Goal: Task Accomplishment & Management: Manage account settings

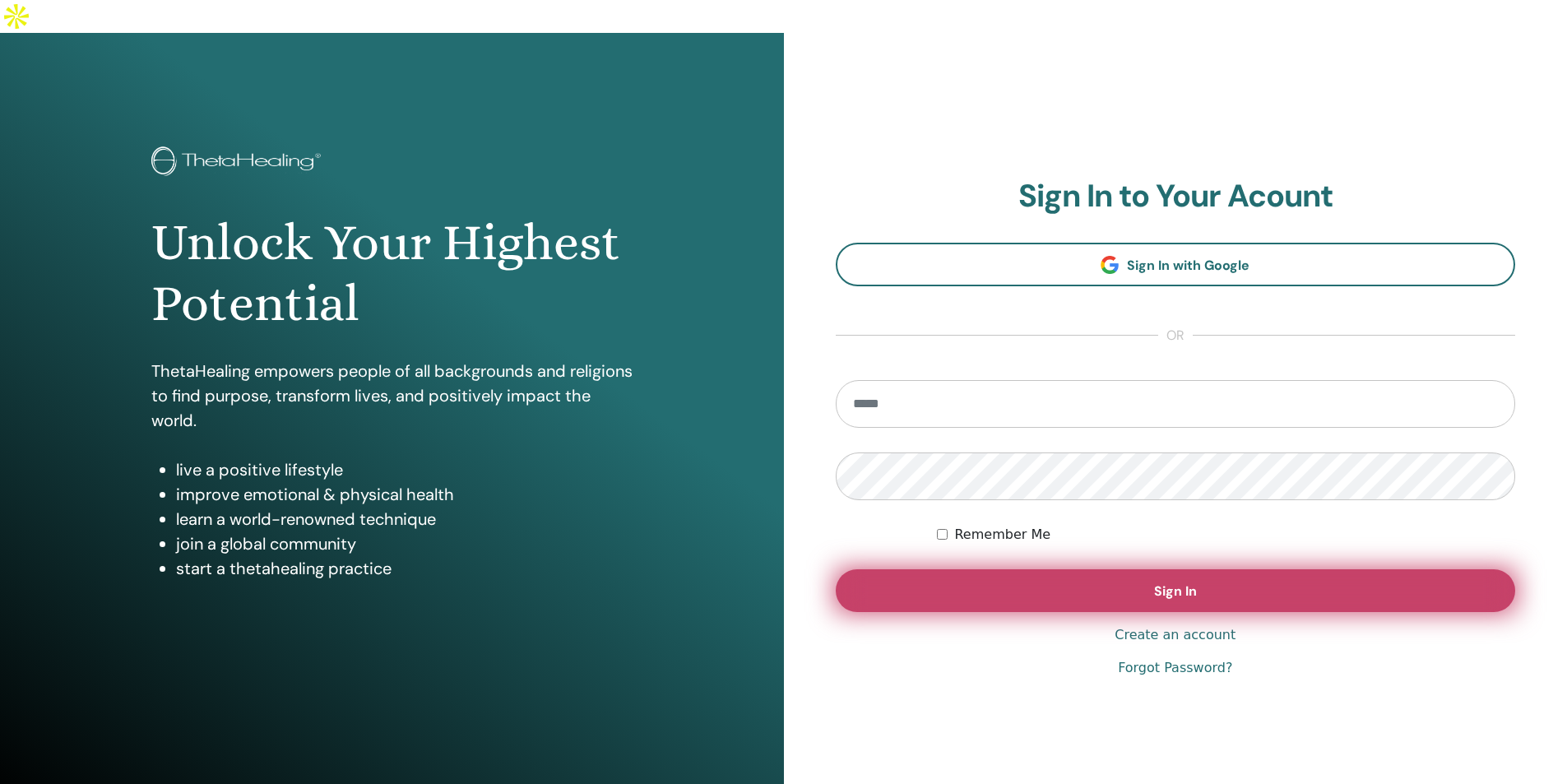
type input "**********"
click at [1045, 569] on button "Sign In" at bounding box center [1176, 589] width 680 height 42
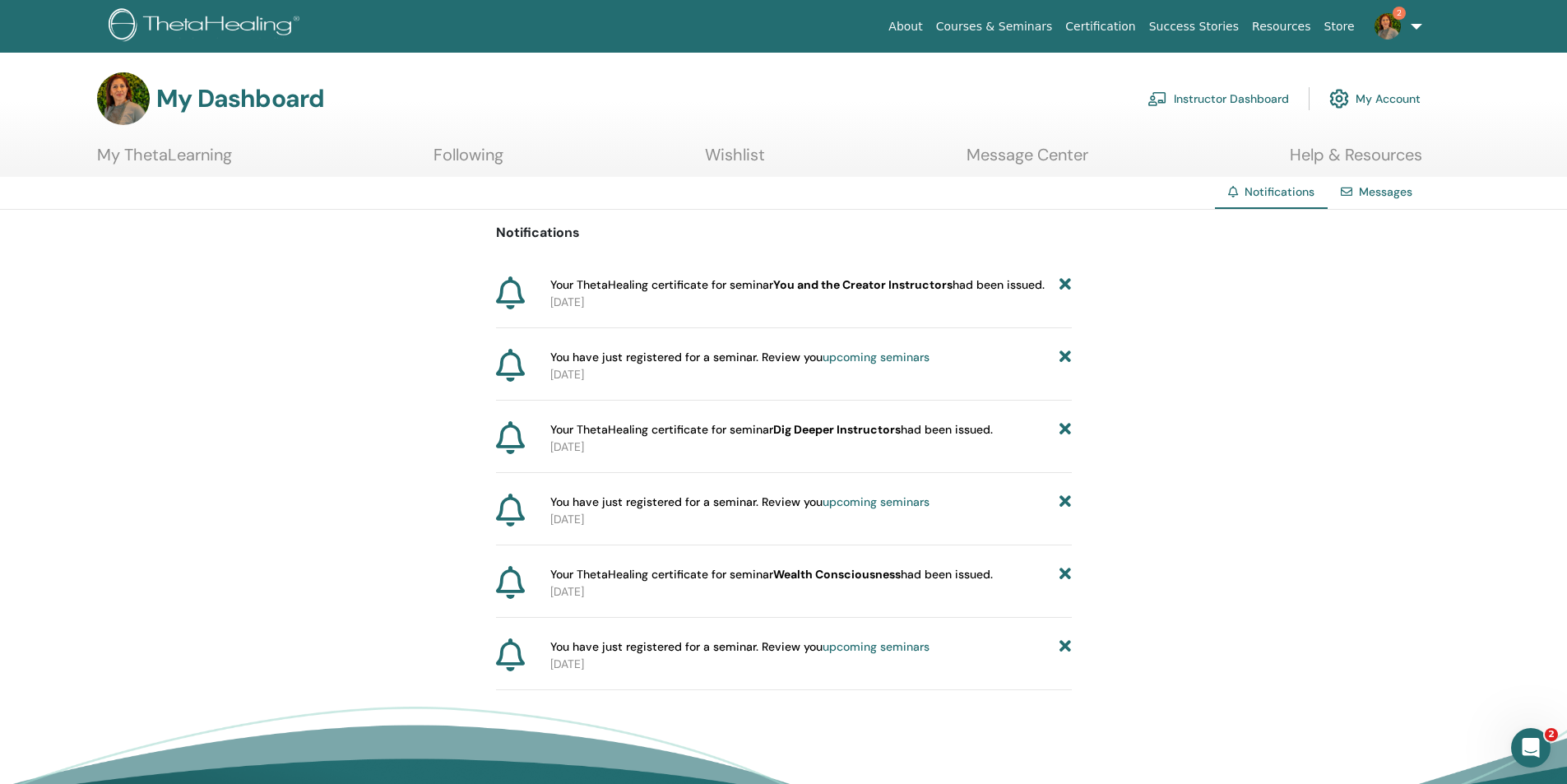
click at [179, 159] on link "My ThetaLearning" at bounding box center [165, 160] width 135 height 32
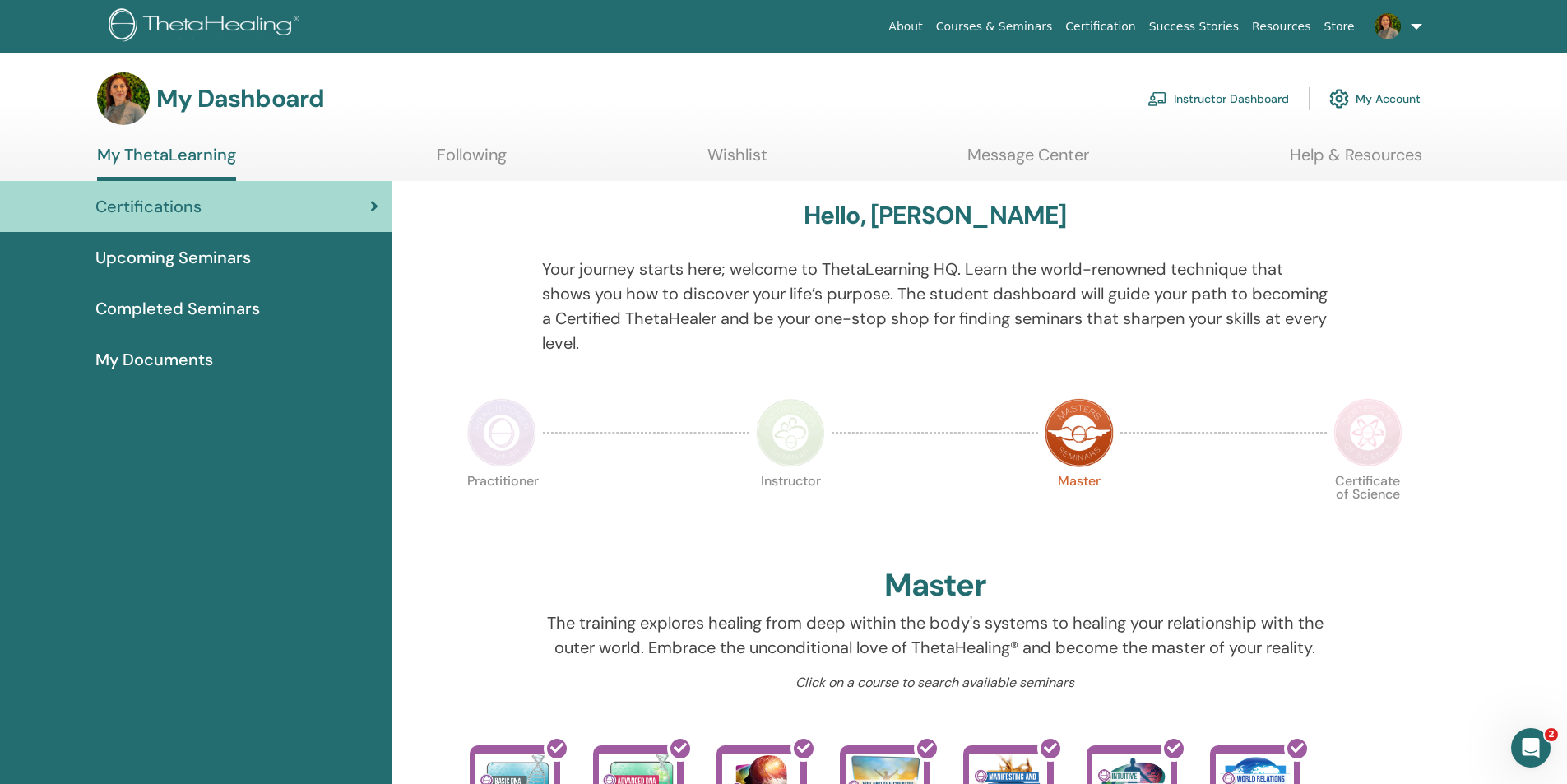
click at [1376, 445] on img at bounding box center [1367, 432] width 69 height 69
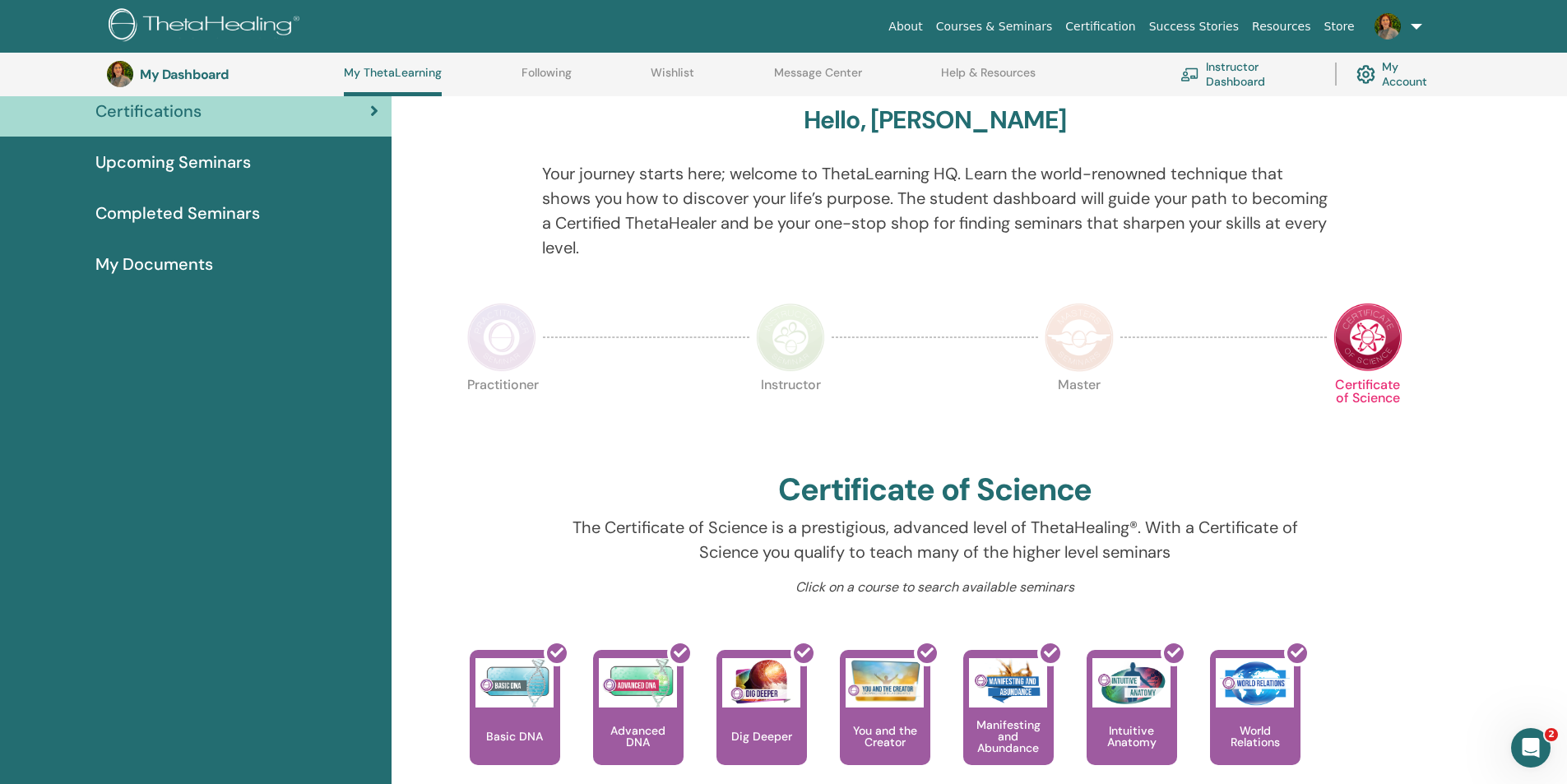
scroll to position [126, 0]
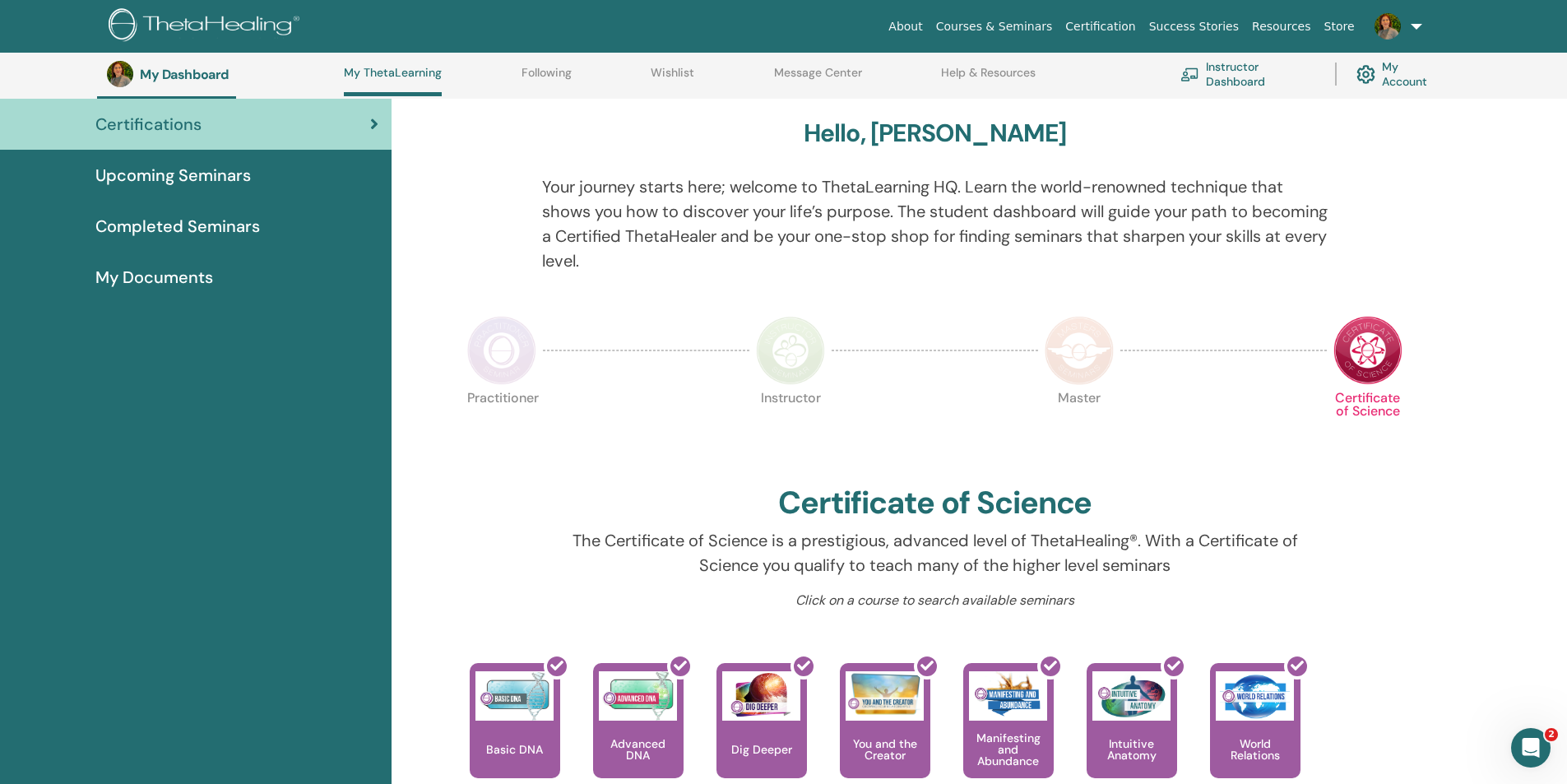
click at [1060, 348] on img at bounding box center [1079, 350] width 69 height 69
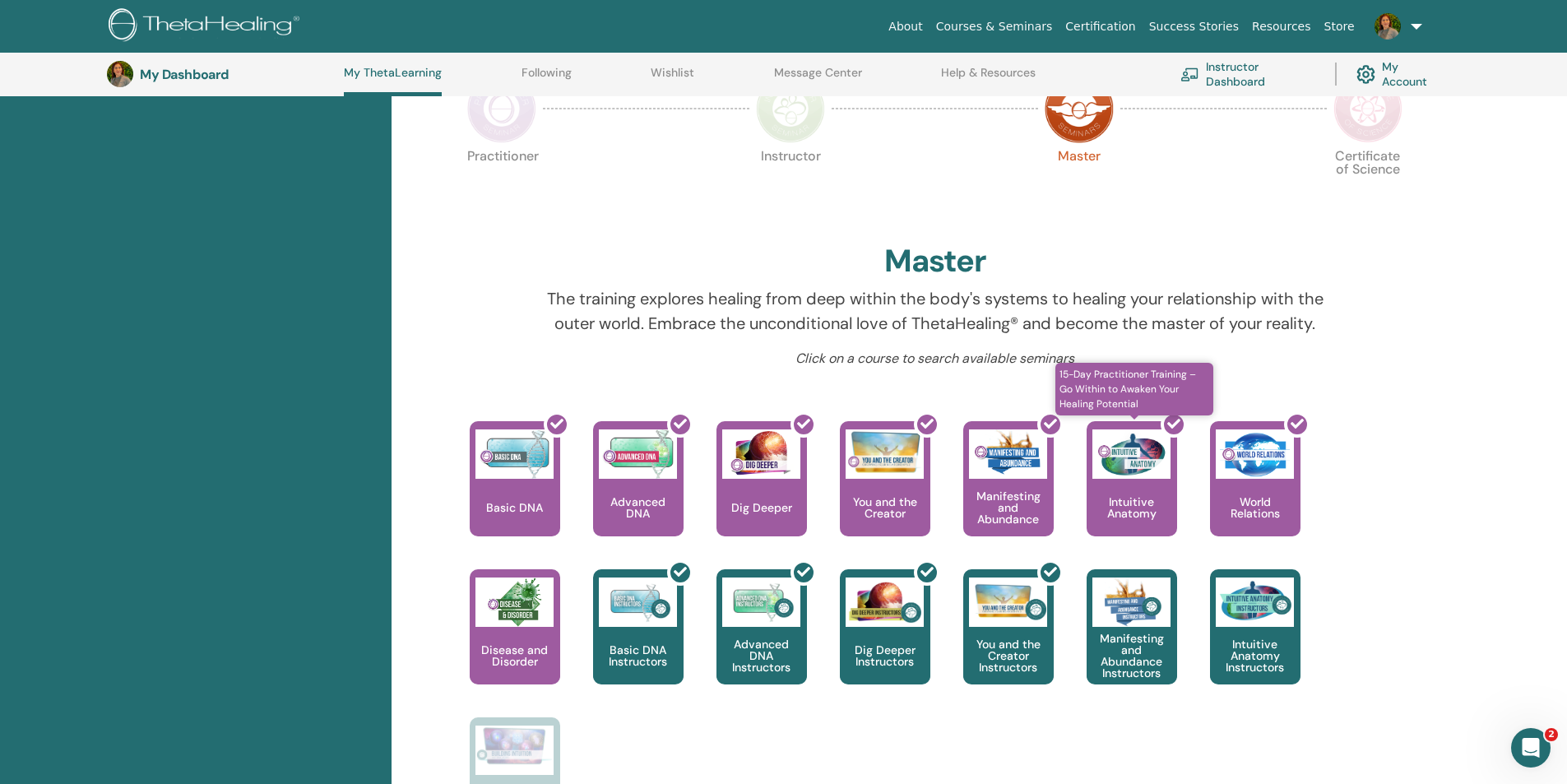
scroll to position [537, 0]
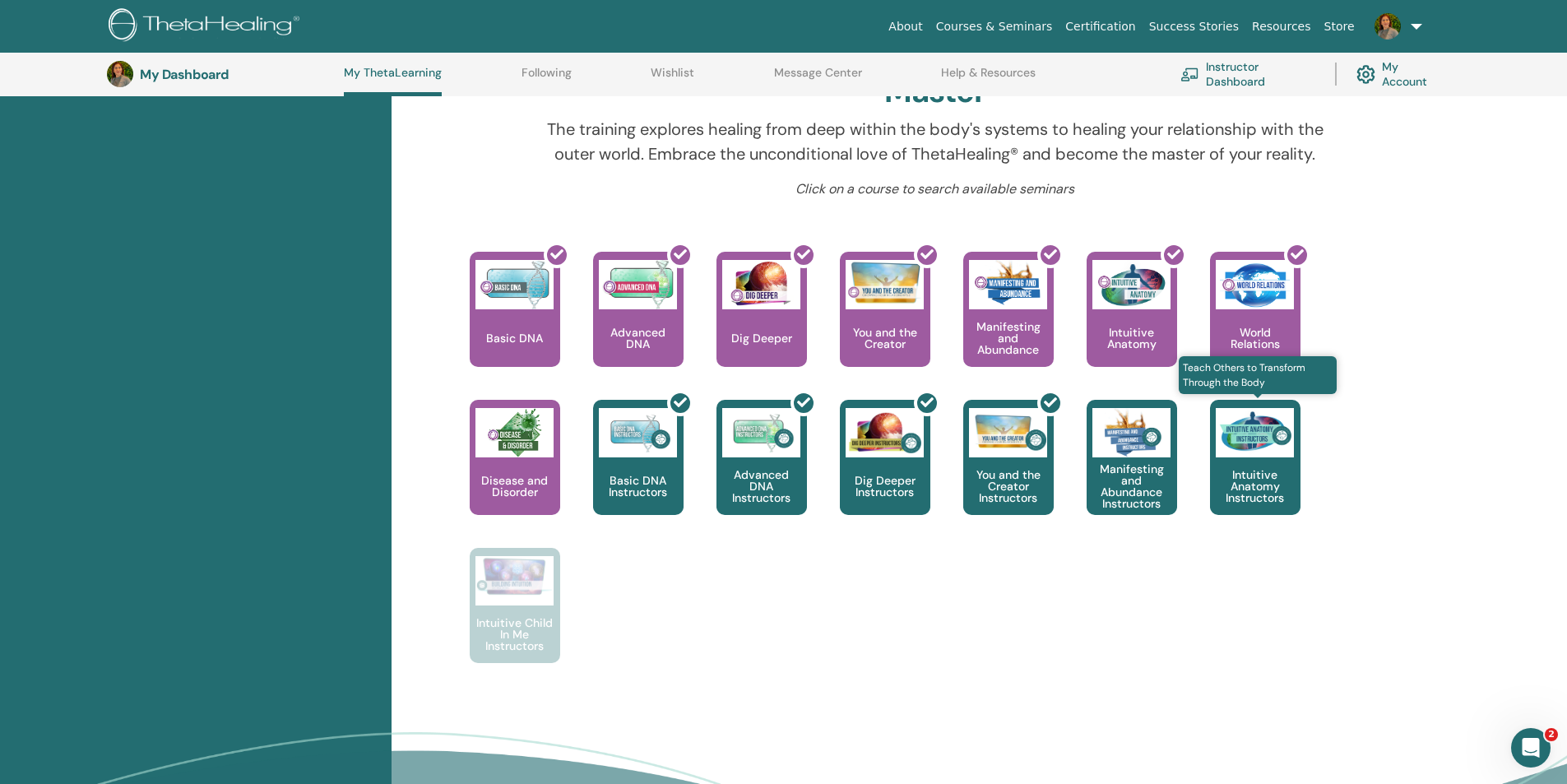
click at [1260, 456] on img at bounding box center [1255, 432] width 78 height 49
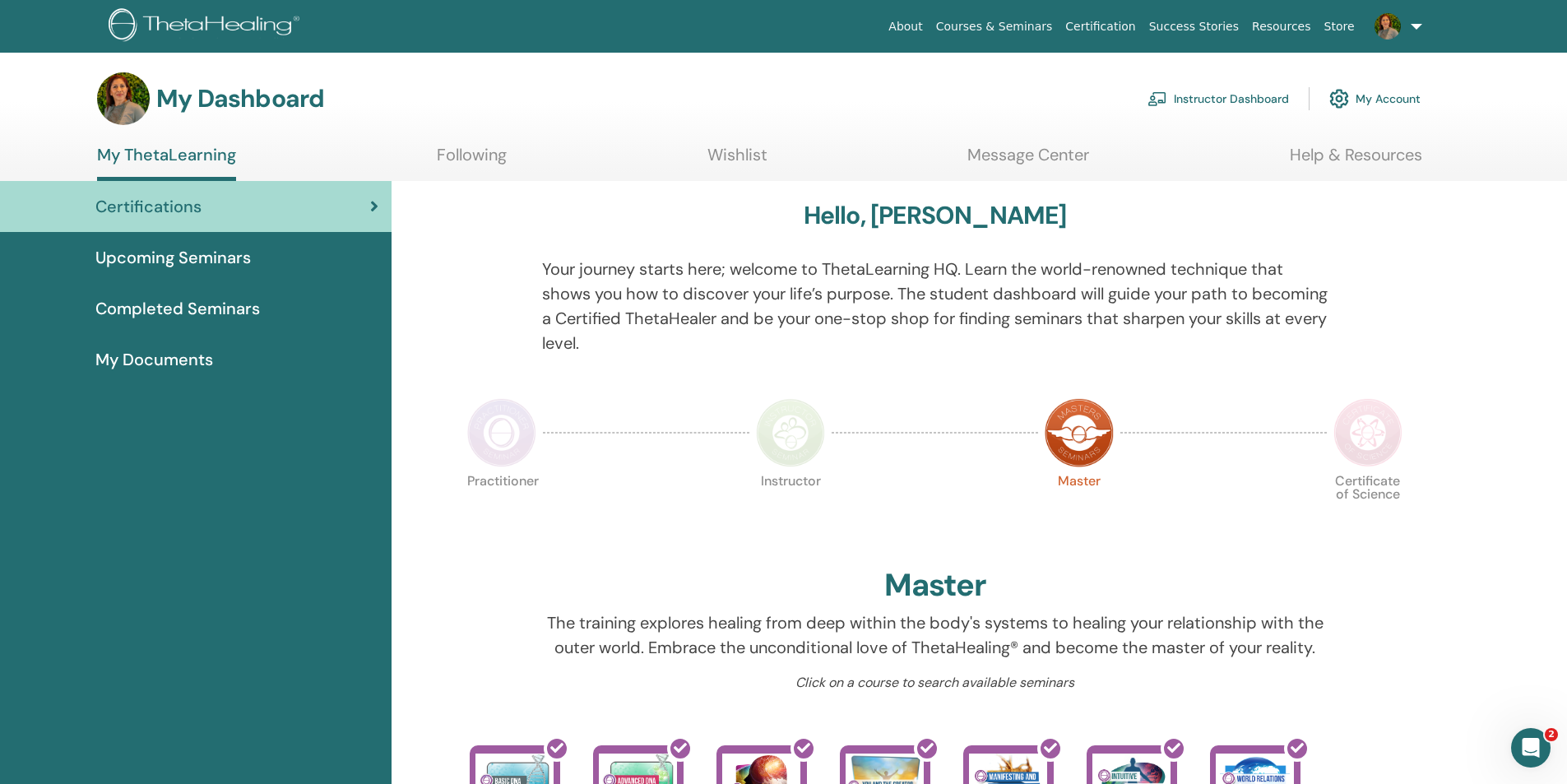
click at [1220, 96] on link "Instructor Dashboard" at bounding box center [1219, 99] width 141 height 37
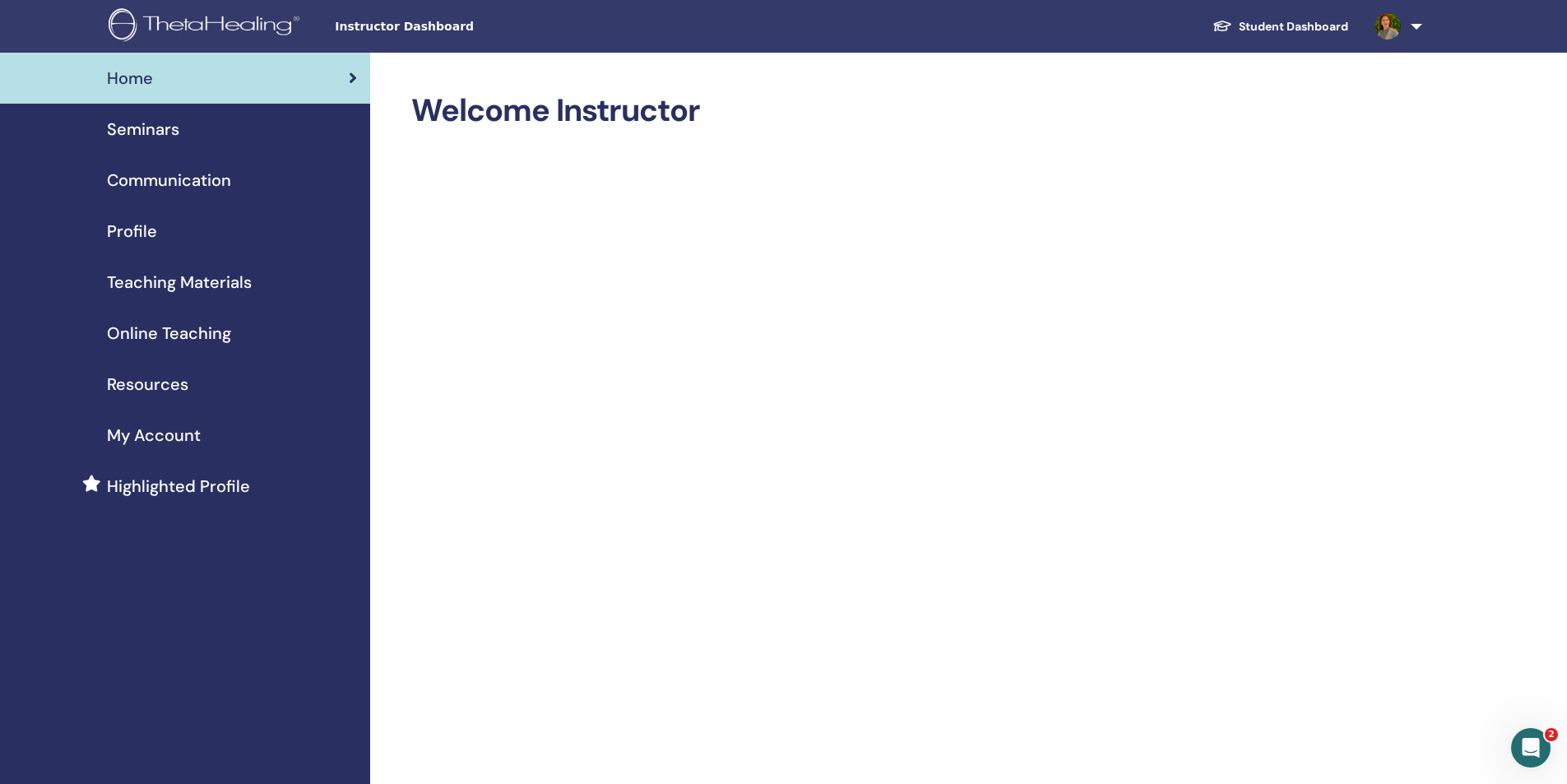
click at [1396, 29] on img at bounding box center [1388, 27] width 27 height 27
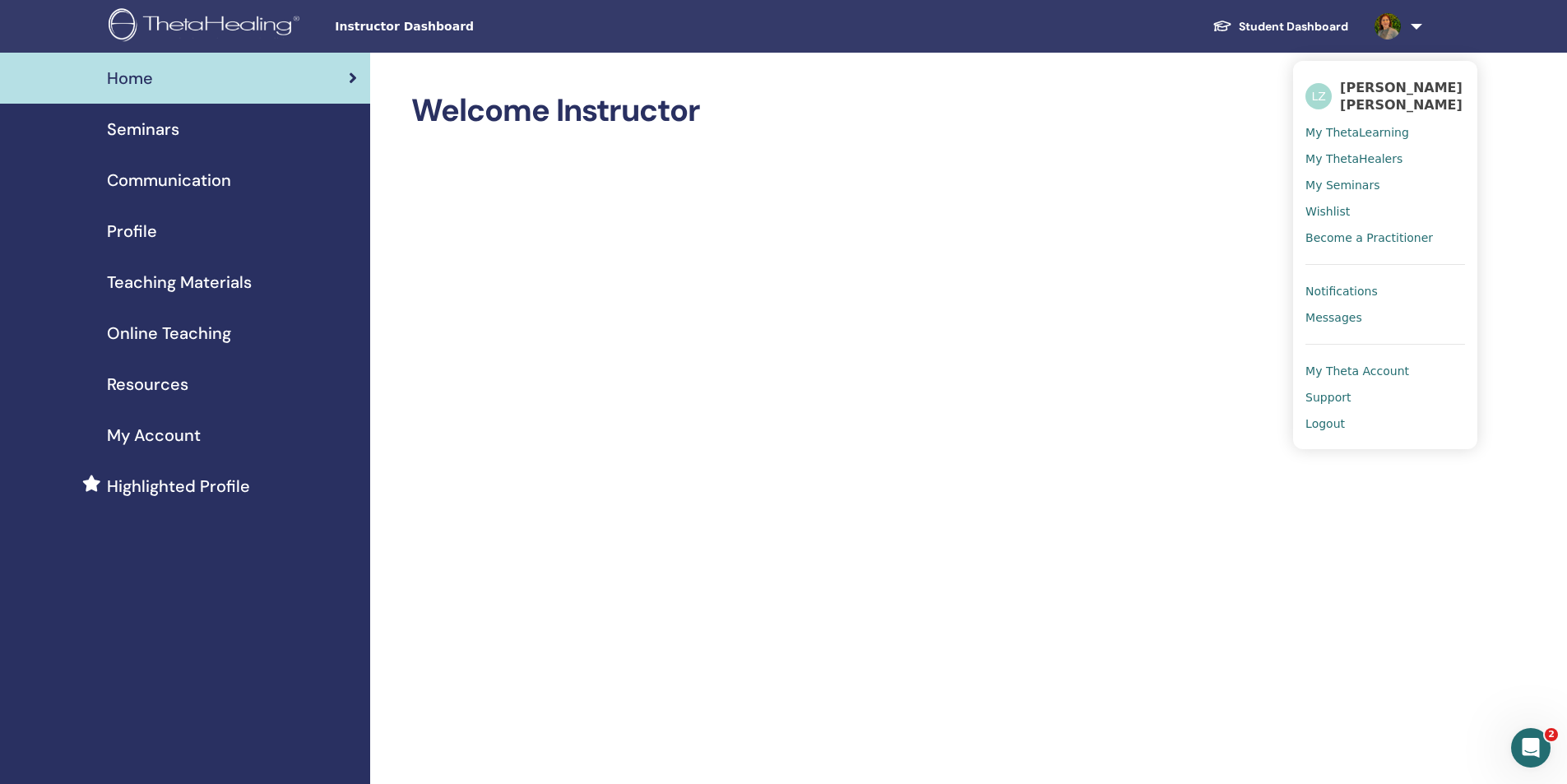
click at [1341, 187] on span "My Seminars" at bounding box center [1342, 185] width 74 height 15
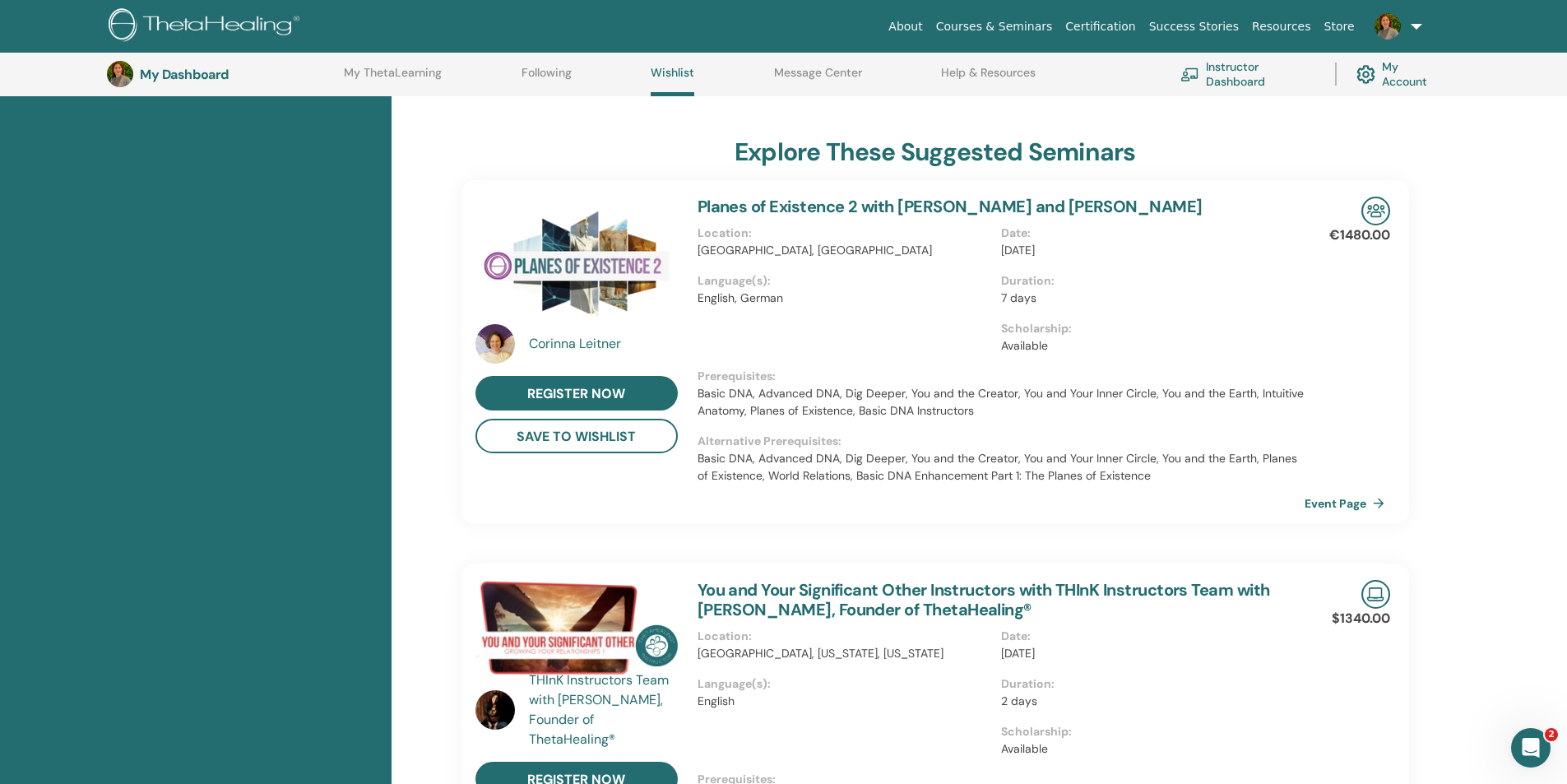
scroll to position [372, 0]
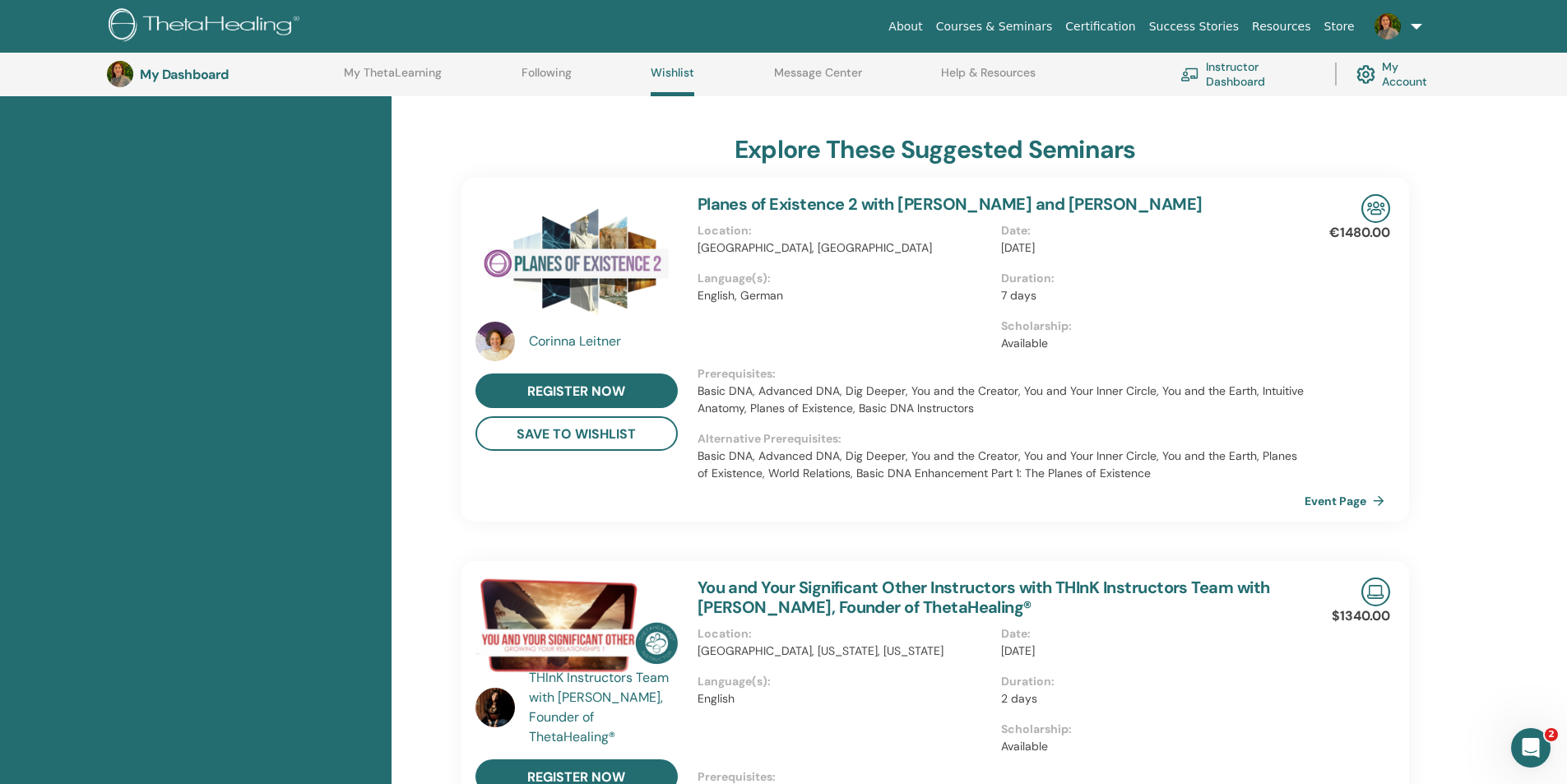
click at [1228, 71] on link "Instructor Dashboard" at bounding box center [1248, 74] width 135 height 37
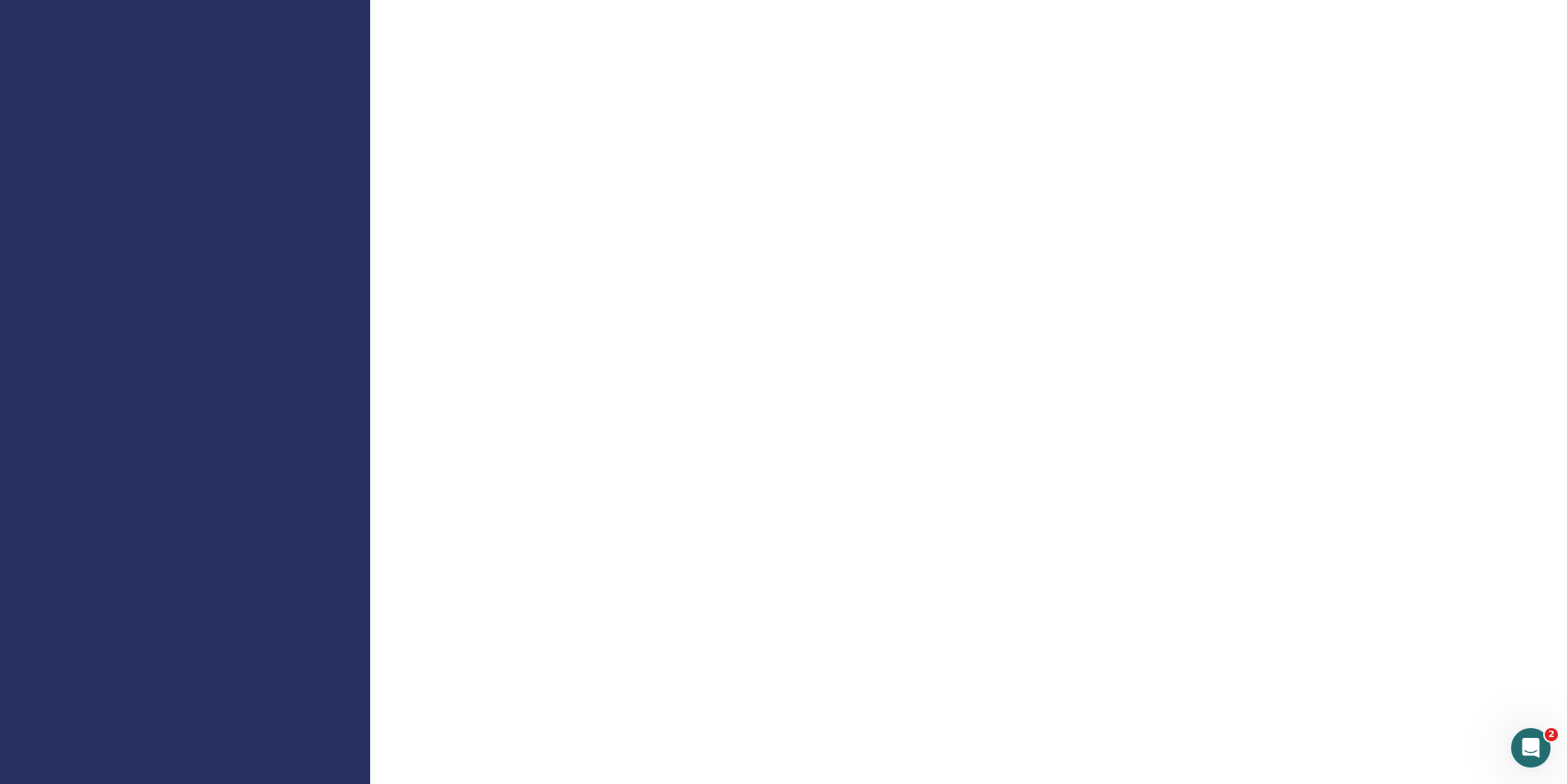
scroll to position [575, 0]
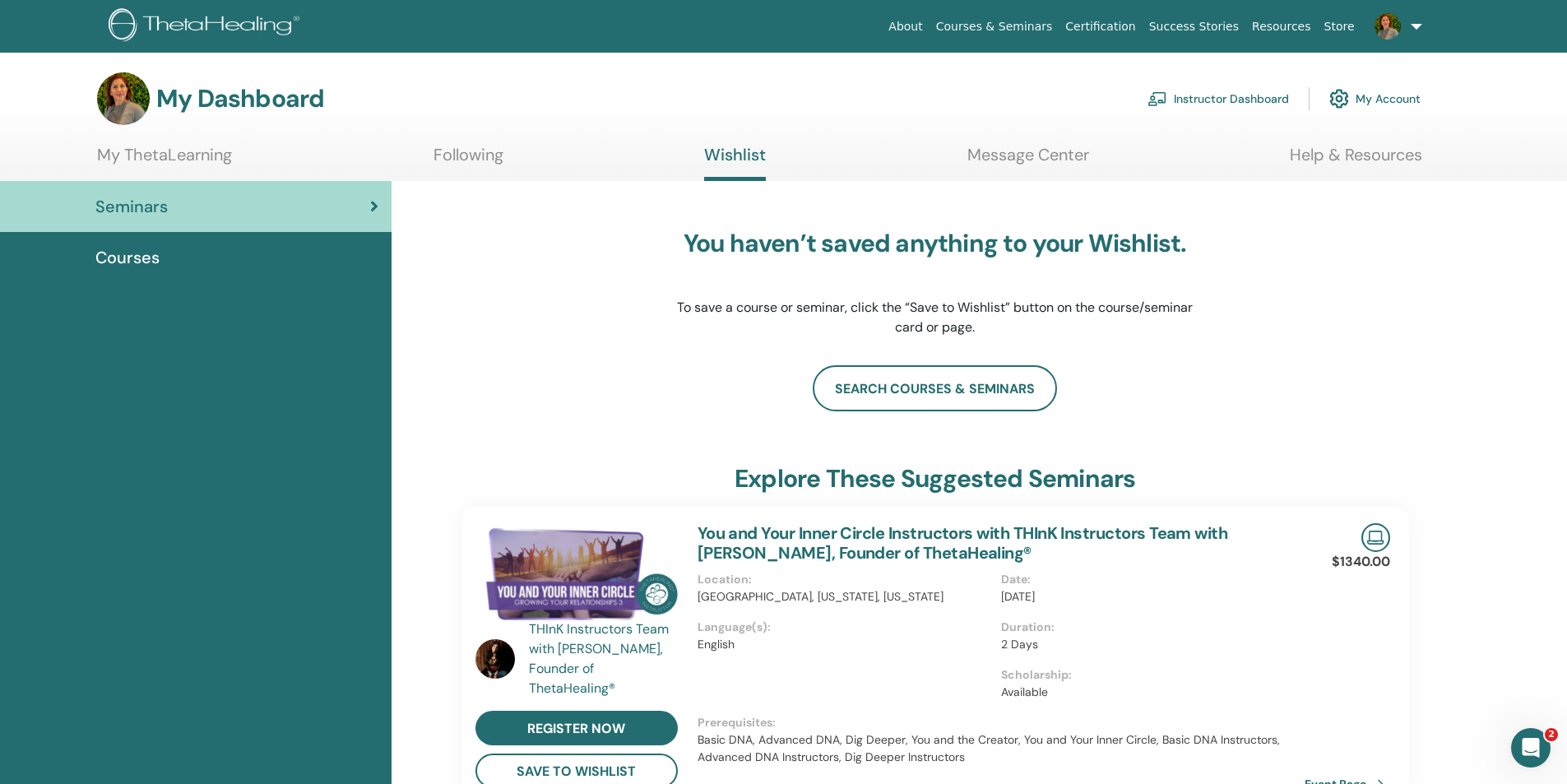
click at [1368, 99] on link "My Account" at bounding box center [1375, 99] width 91 height 37
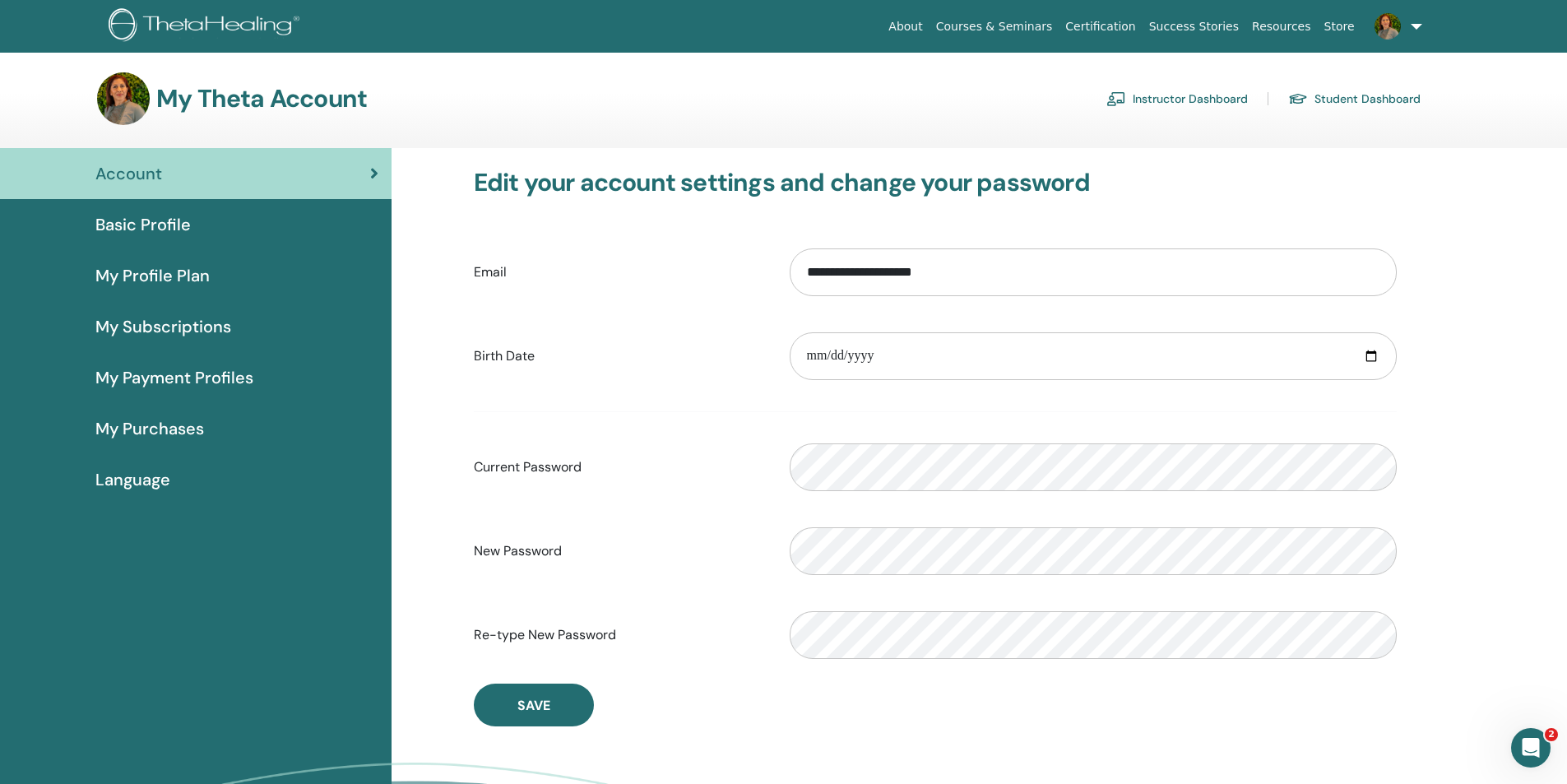
click at [177, 275] on span "My Profile Plan" at bounding box center [152, 275] width 114 height 25
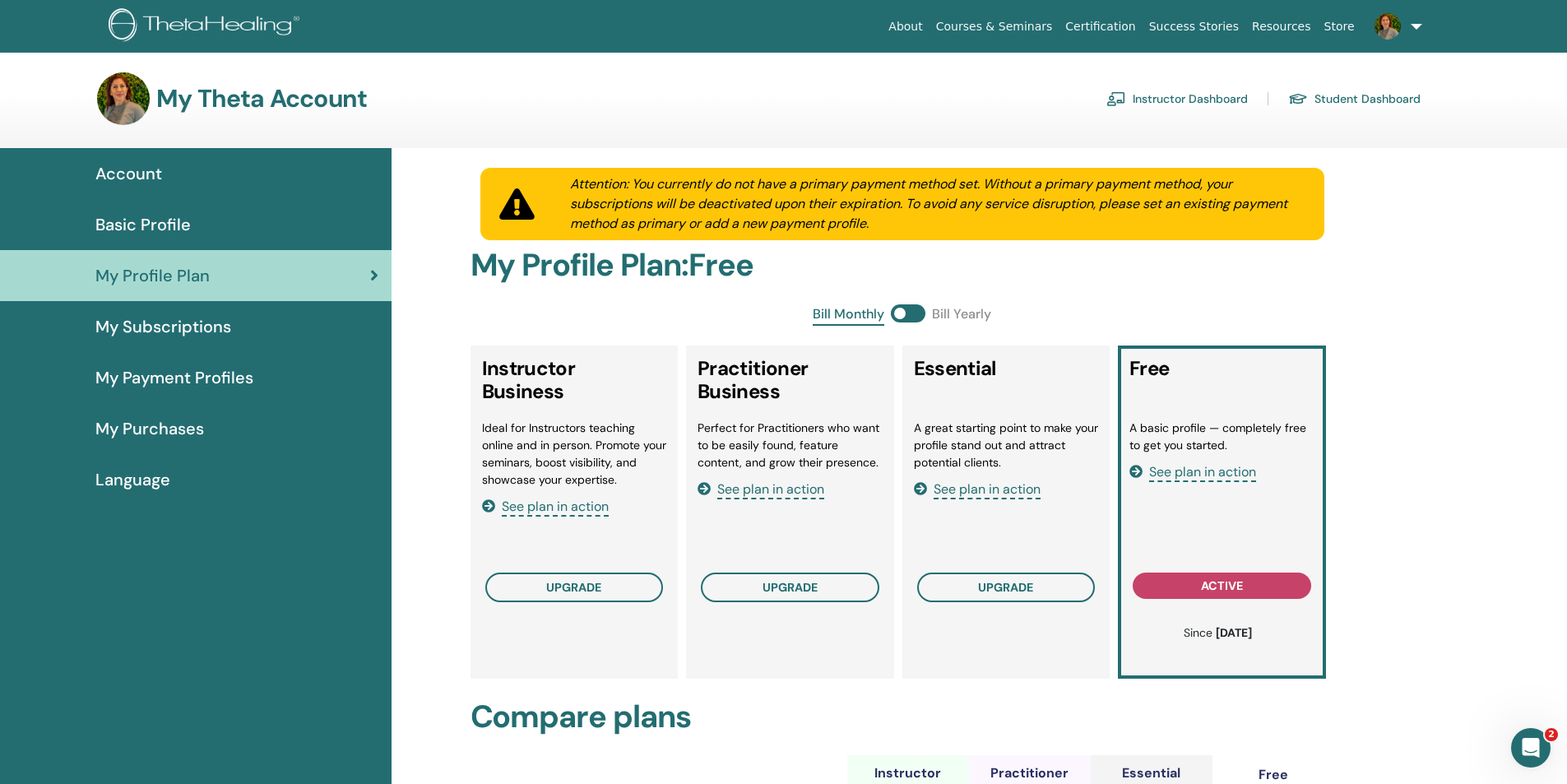
click at [187, 225] on span "Basic Profile" at bounding box center [143, 224] width 96 height 25
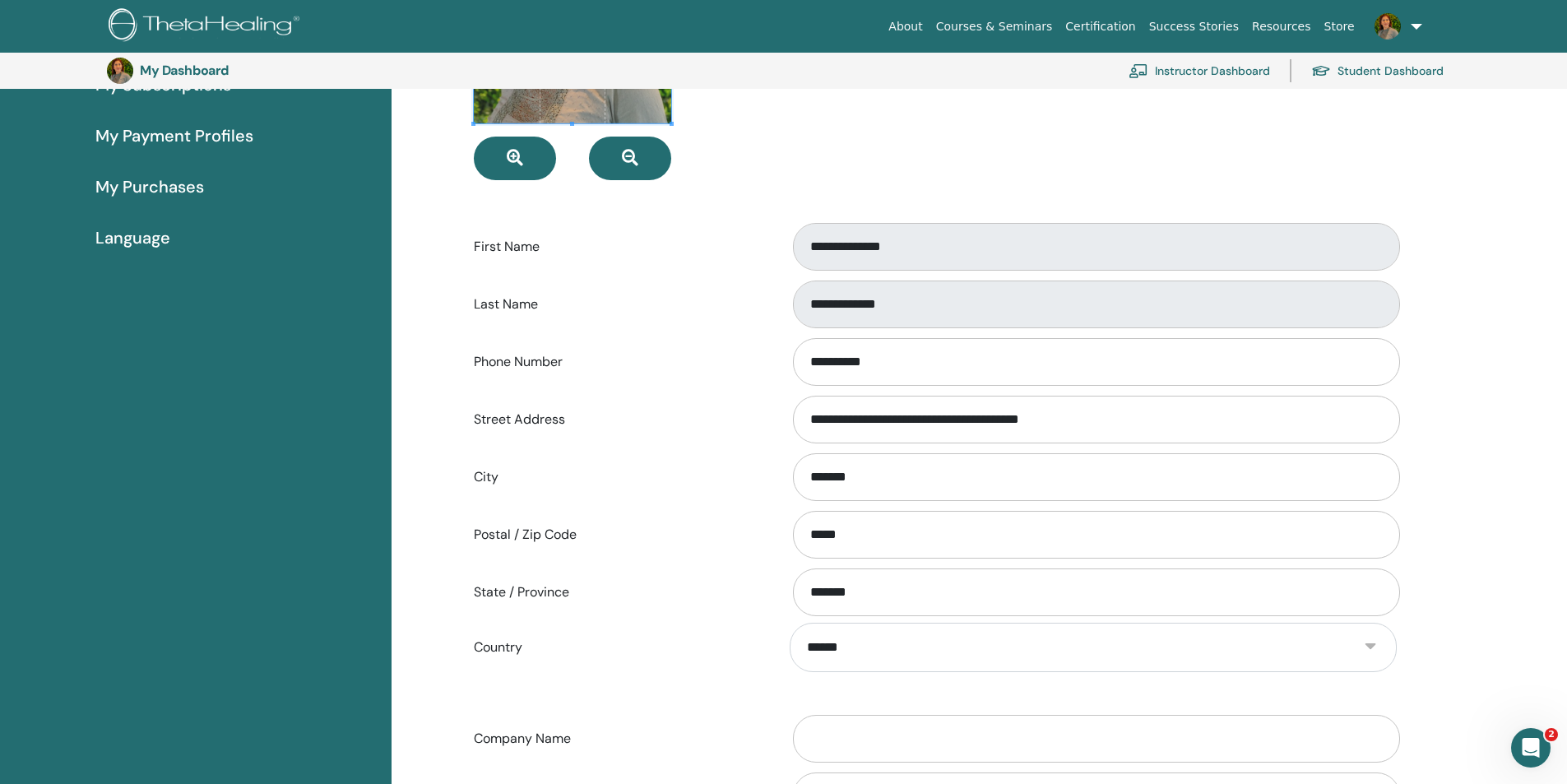
scroll to position [200, 0]
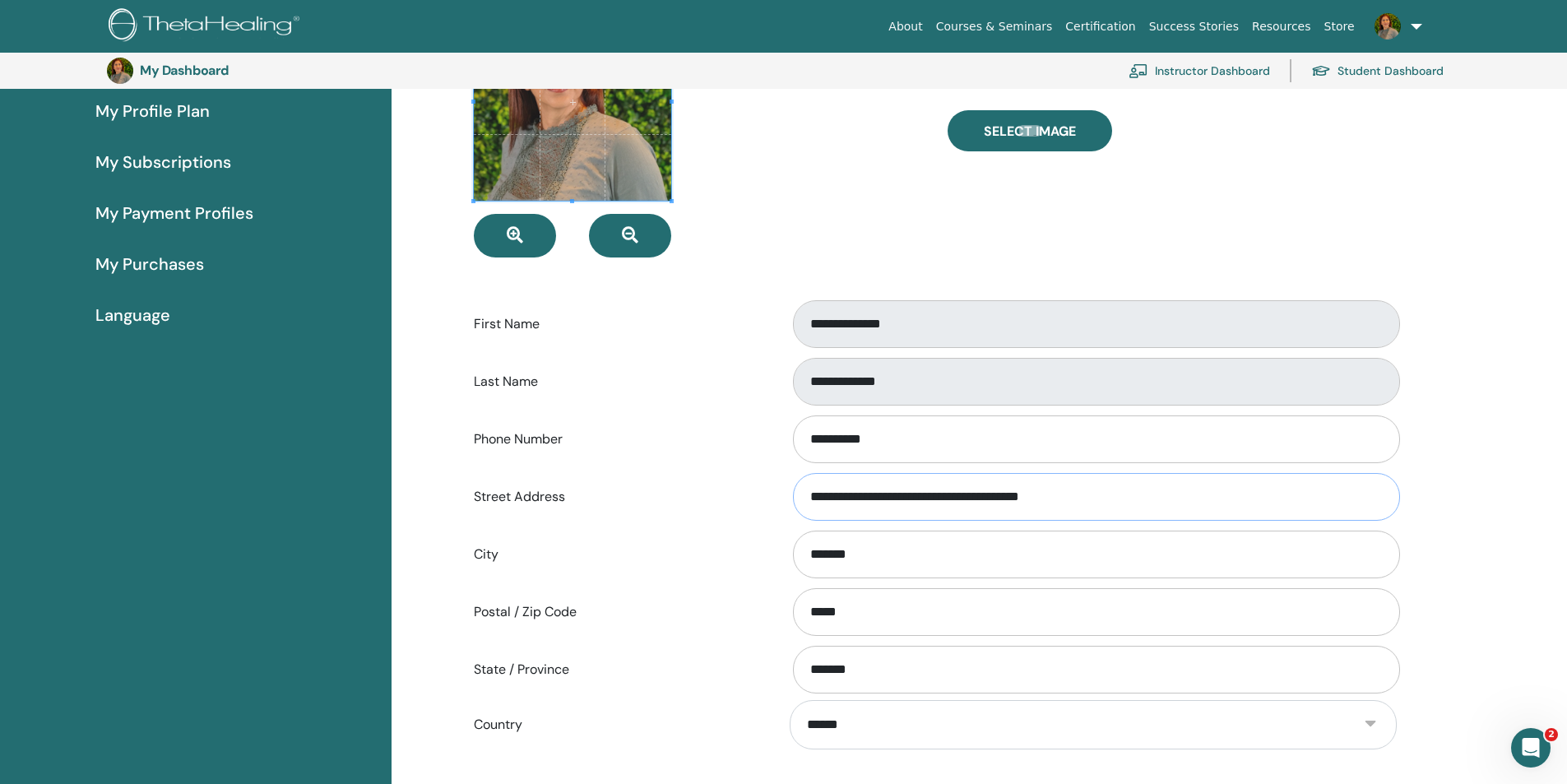
click at [814, 499] on input "**********" at bounding box center [1096, 496] width 607 height 47
drag, startPoint x: 809, startPoint y: 495, endPoint x: 1127, endPoint y: 499, distance: 318.0
click at [1127, 499] on input "**********" at bounding box center [1096, 496] width 607 height 47
type input "**********"
drag, startPoint x: 876, startPoint y: 605, endPoint x: 759, endPoint y: 609, distance: 117.1
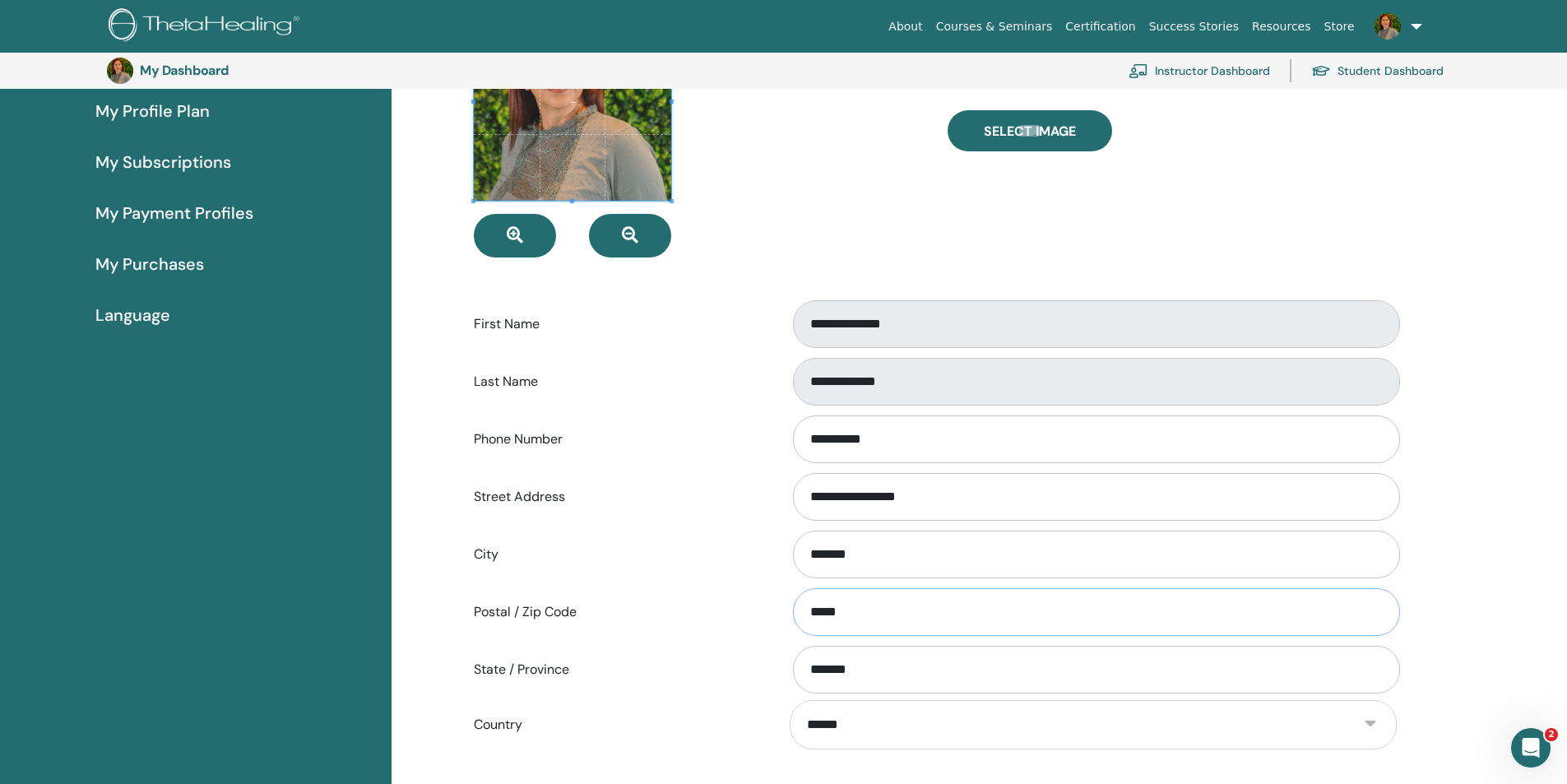
click at [762, 609] on div "Postal / Zip Code *****" at bounding box center [935, 611] width 947 height 54
type input "*****"
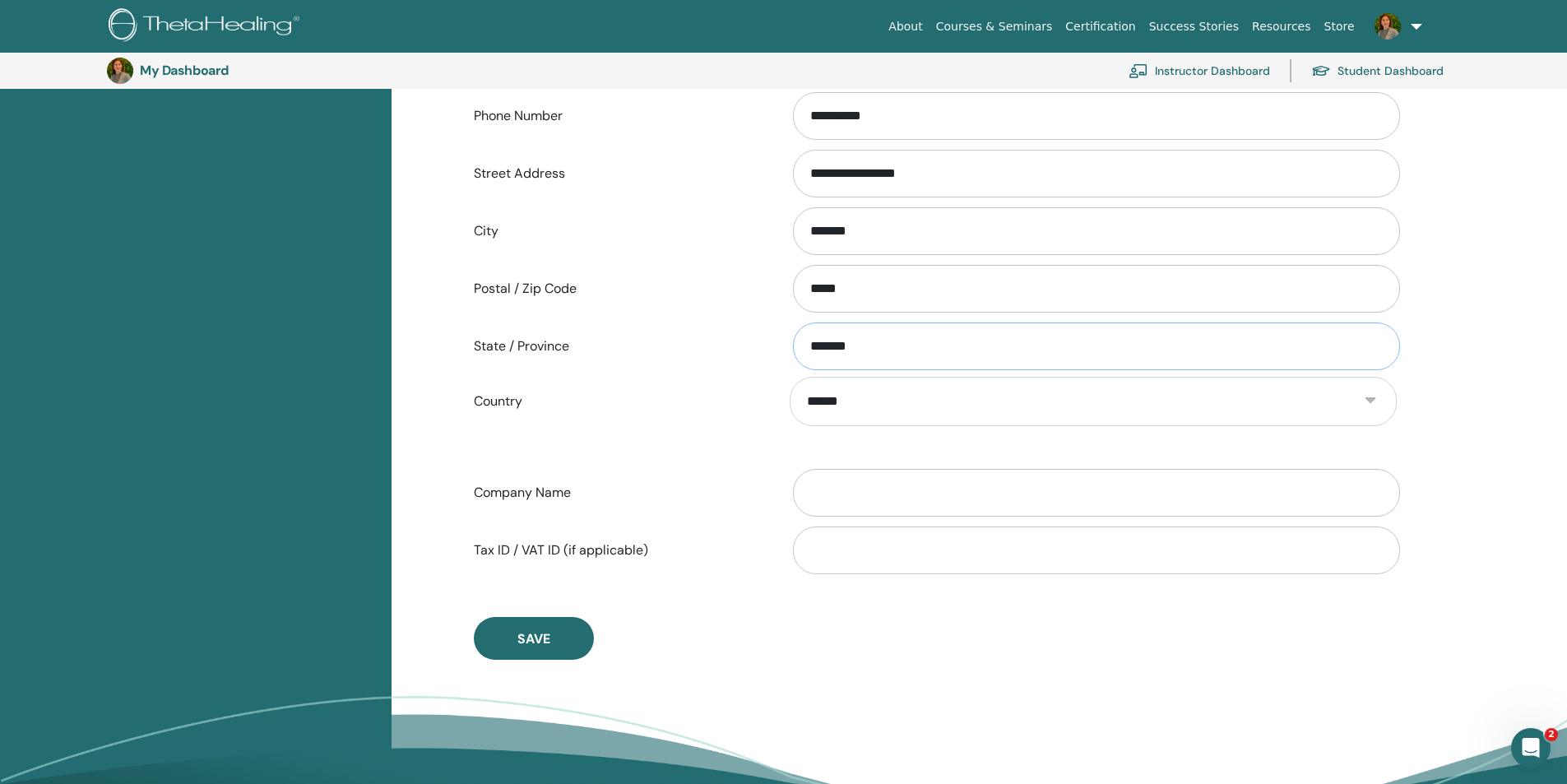
scroll to position [530, 0]
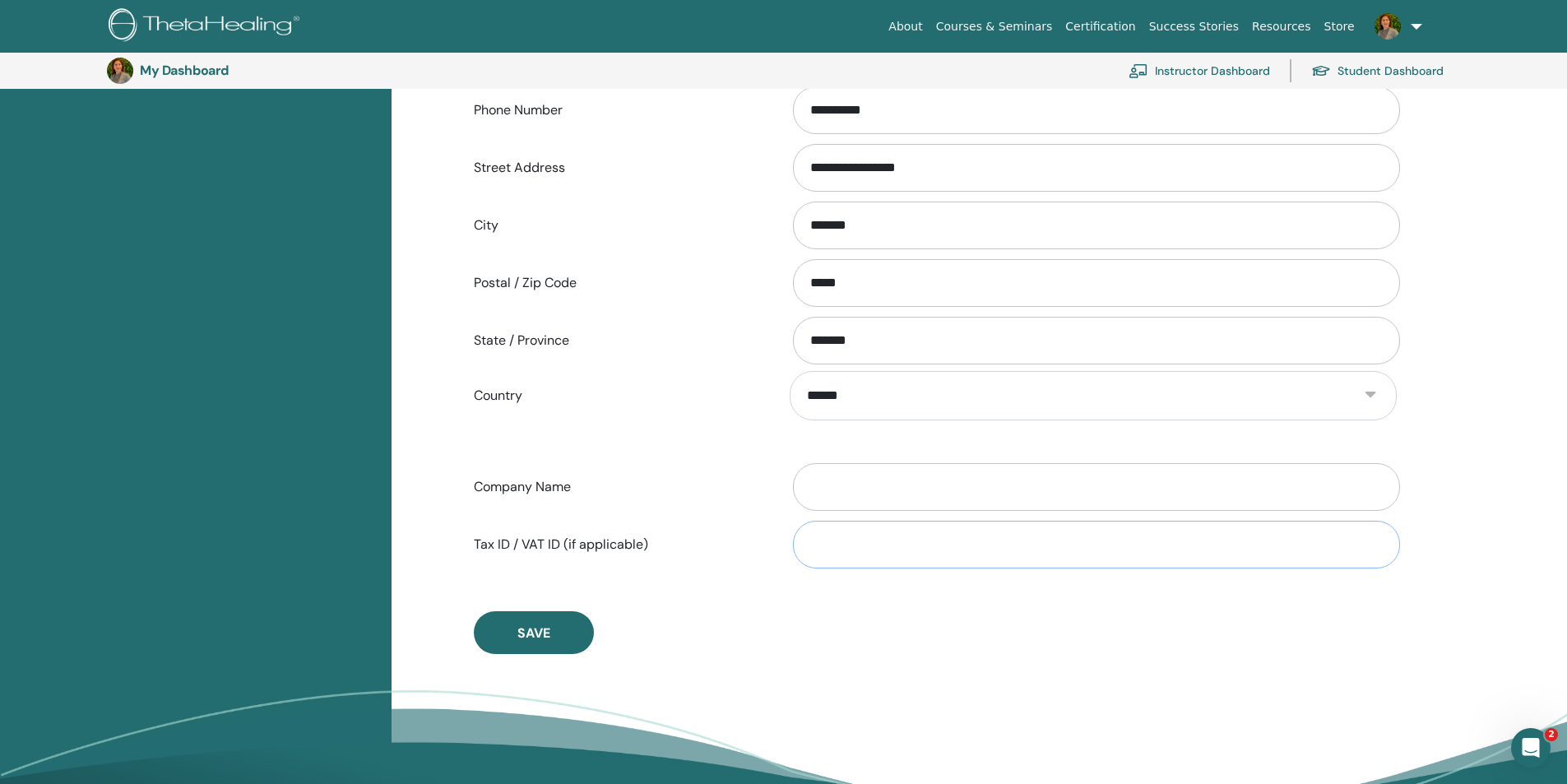
click at [894, 536] on input "Tax ID / VAT ID (if applicable)" at bounding box center [1096, 544] width 607 height 47
type input "**********"
click at [536, 652] on button "Save" at bounding box center [534, 632] width 120 height 42
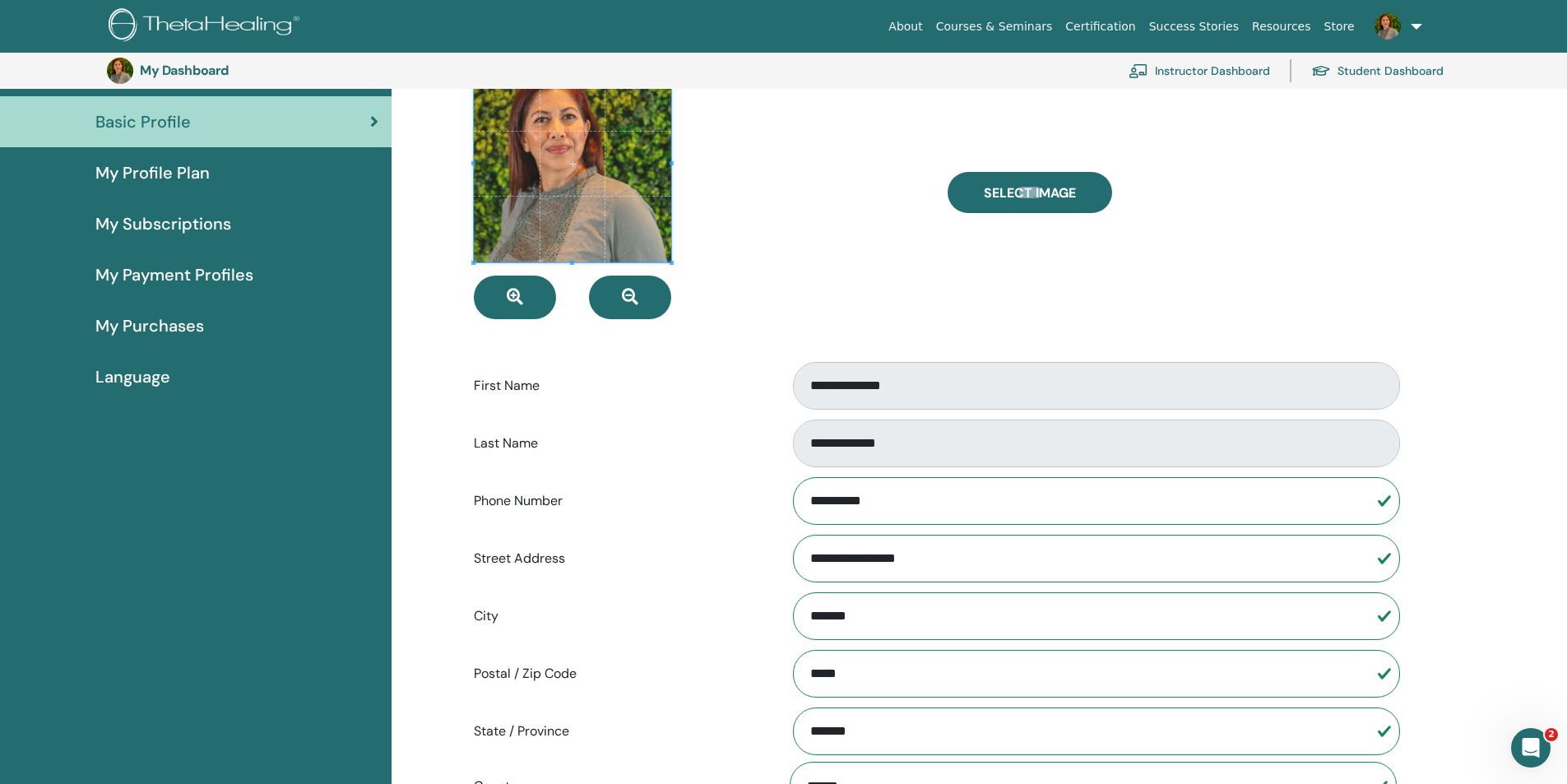
scroll to position [0, 0]
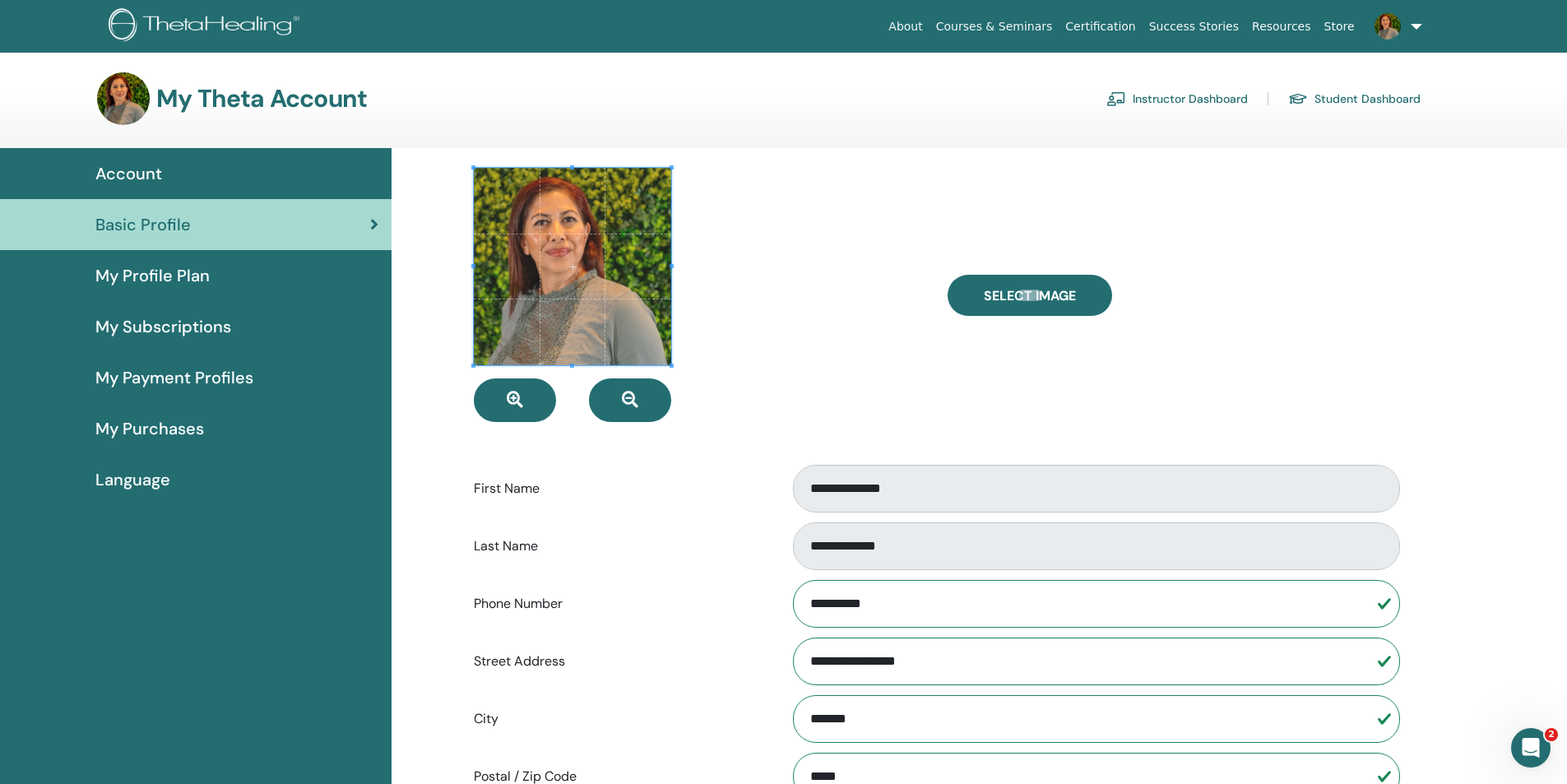
click at [148, 279] on span "My Profile Plan" at bounding box center [152, 275] width 114 height 25
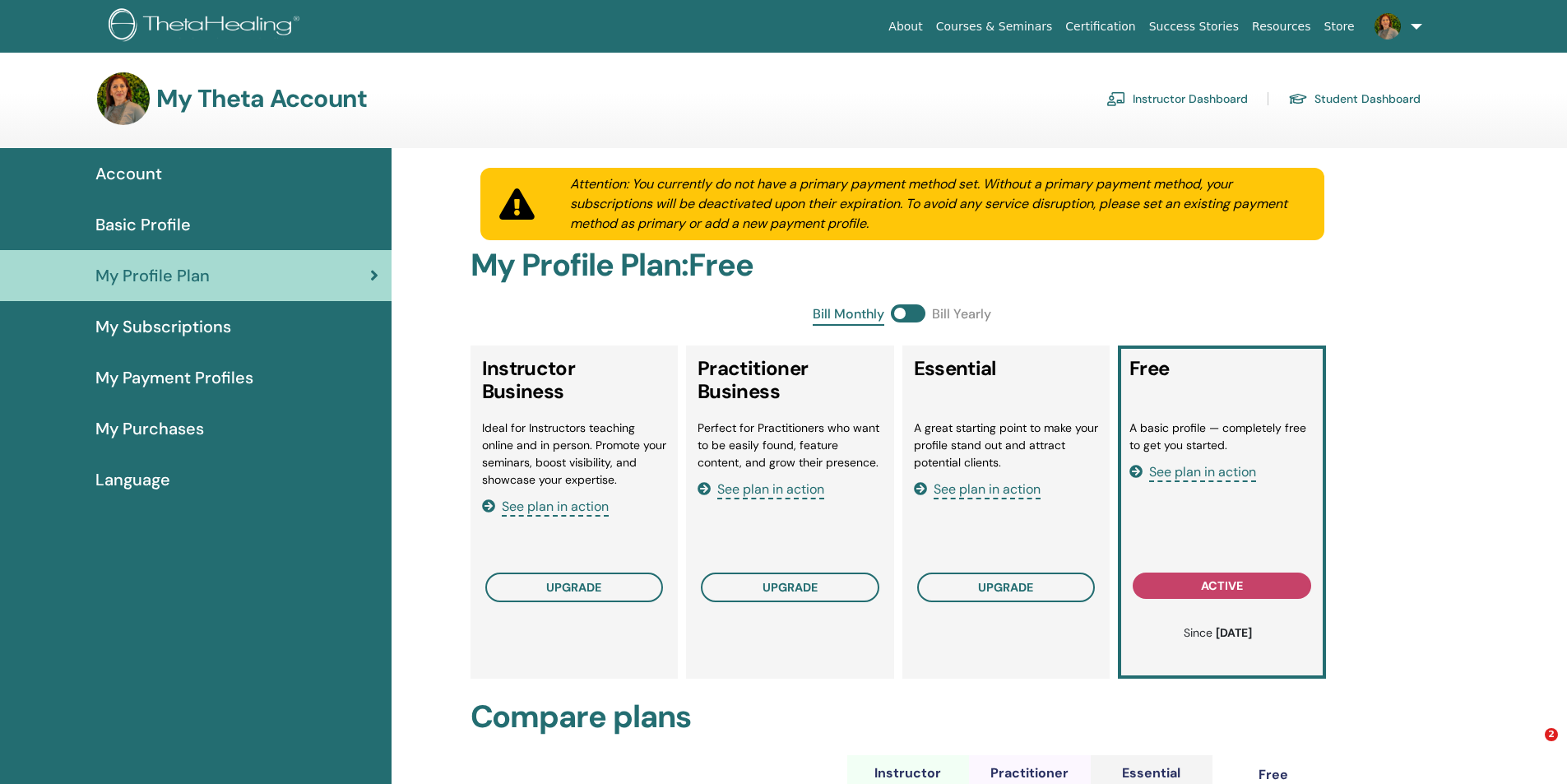
click at [182, 327] on span "My Subscriptions" at bounding box center [163, 327] width 136 height 25
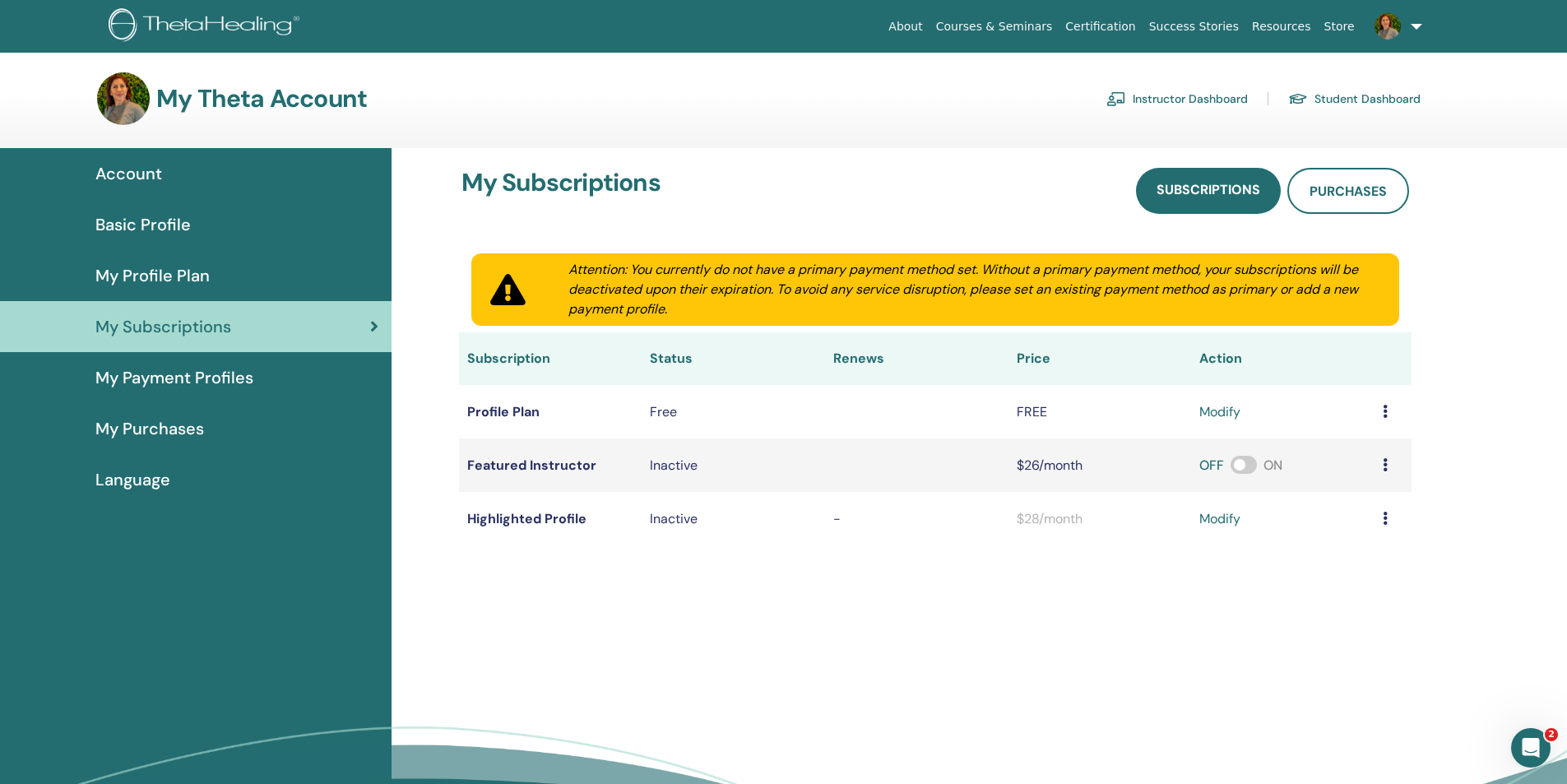
click at [220, 381] on span "My Payment Profiles" at bounding box center [175, 377] width 158 height 25
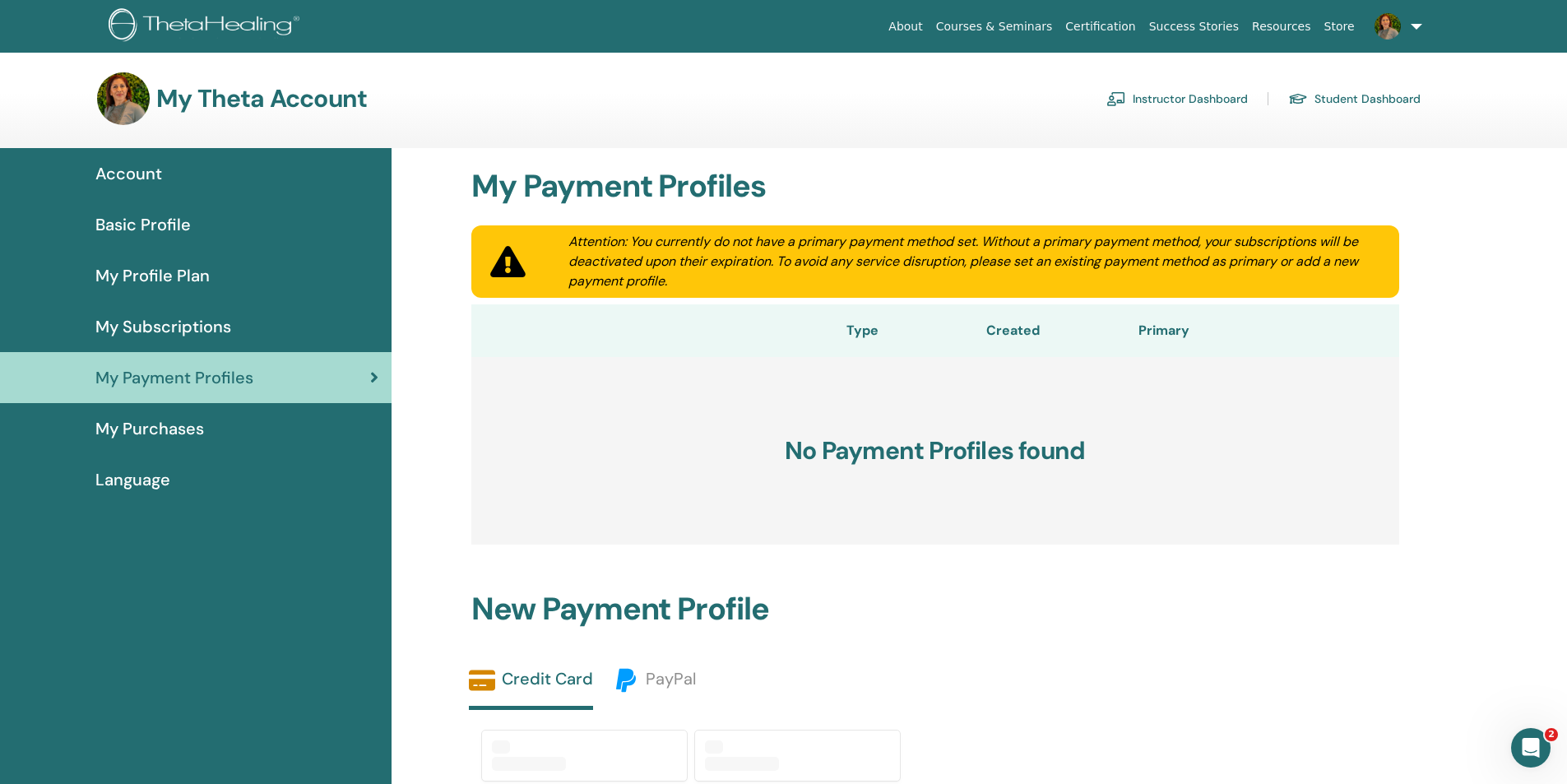
click at [166, 430] on span "My Purchases" at bounding box center [150, 428] width 109 height 25
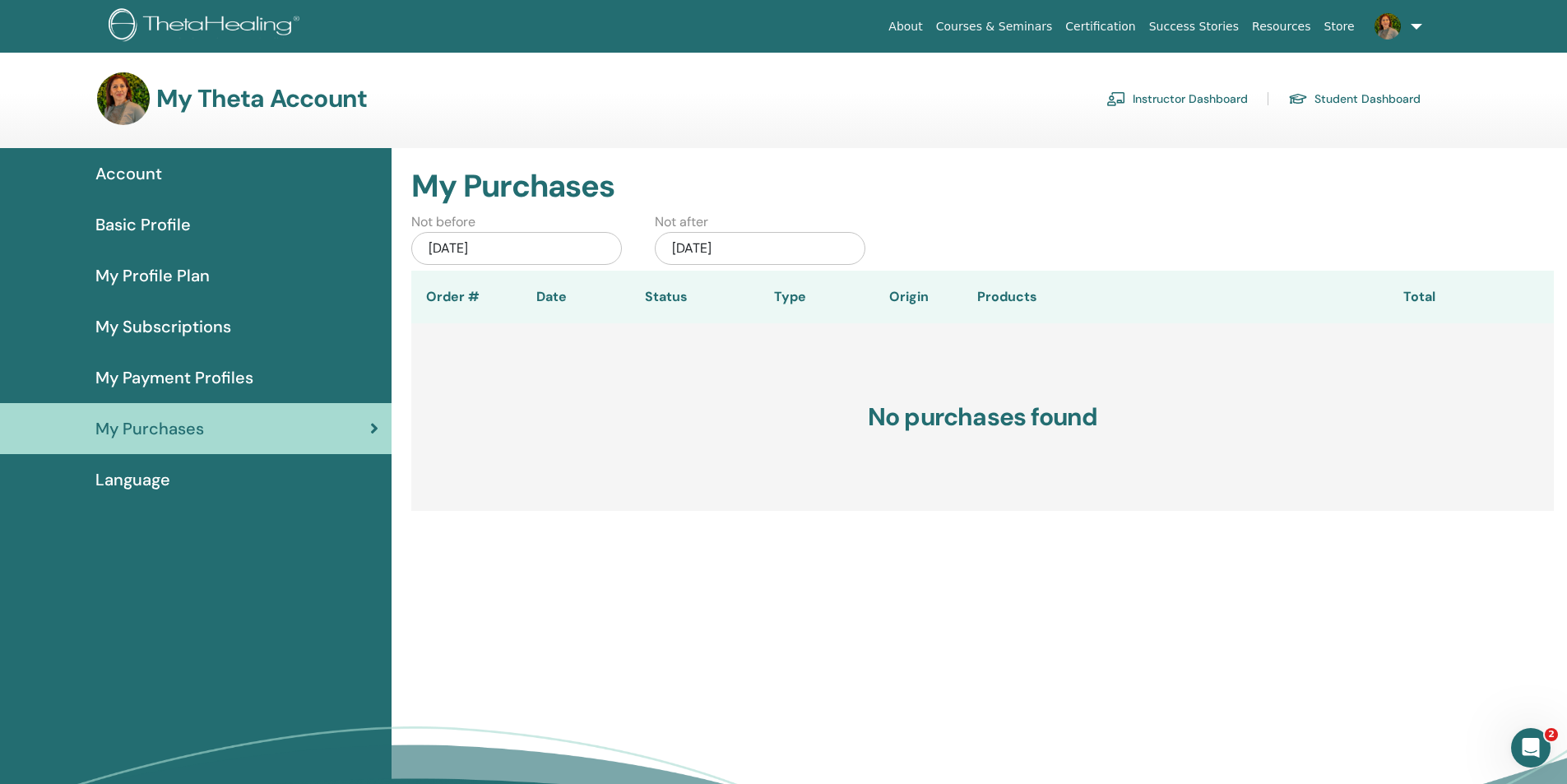
click at [159, 486] on span "Language" at bounding box center [133, 480] width 75 height 25
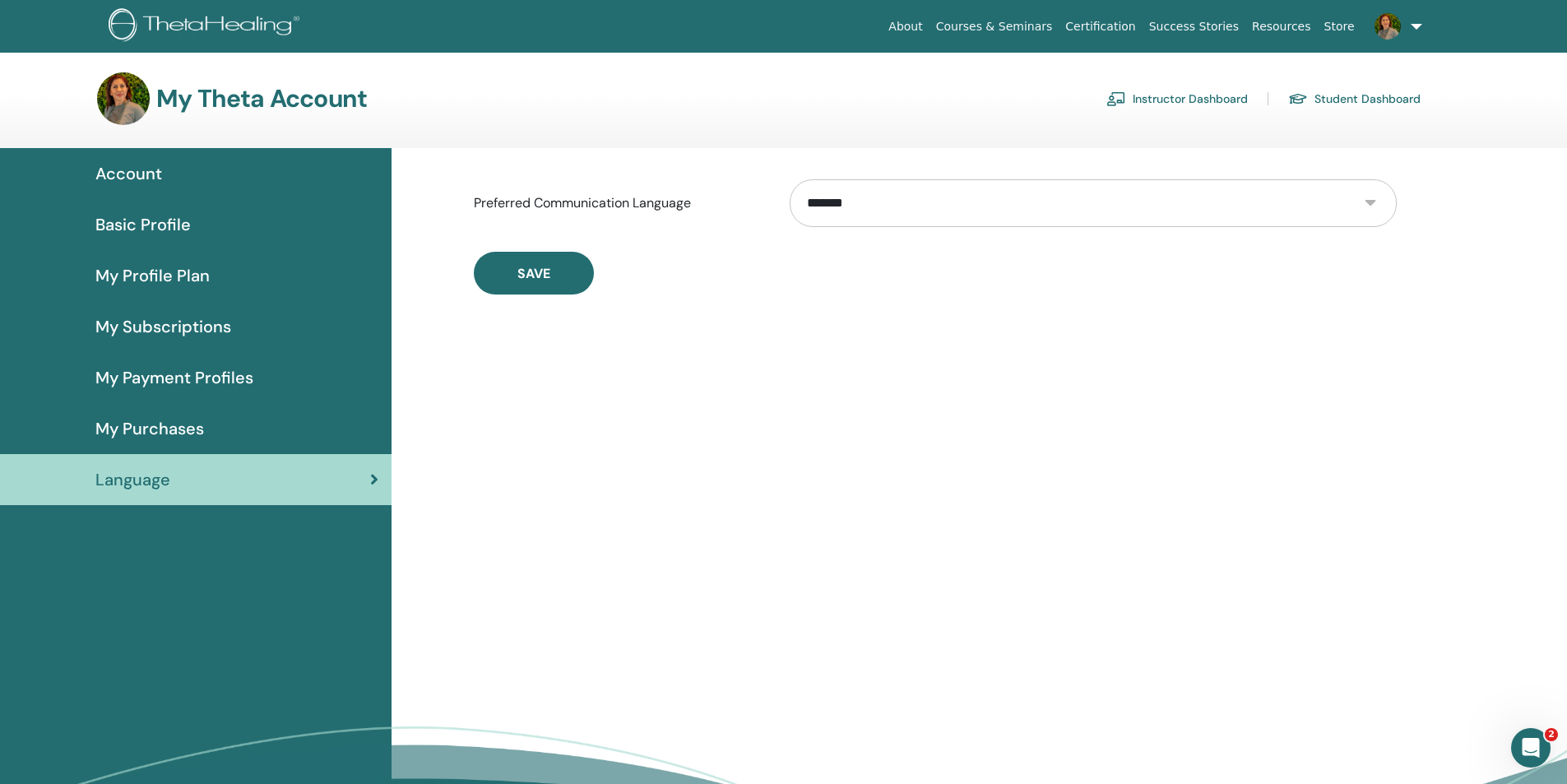
click at [1288, 29] on link "Resources" at bounding box center [1281, 27] width 72 height 31
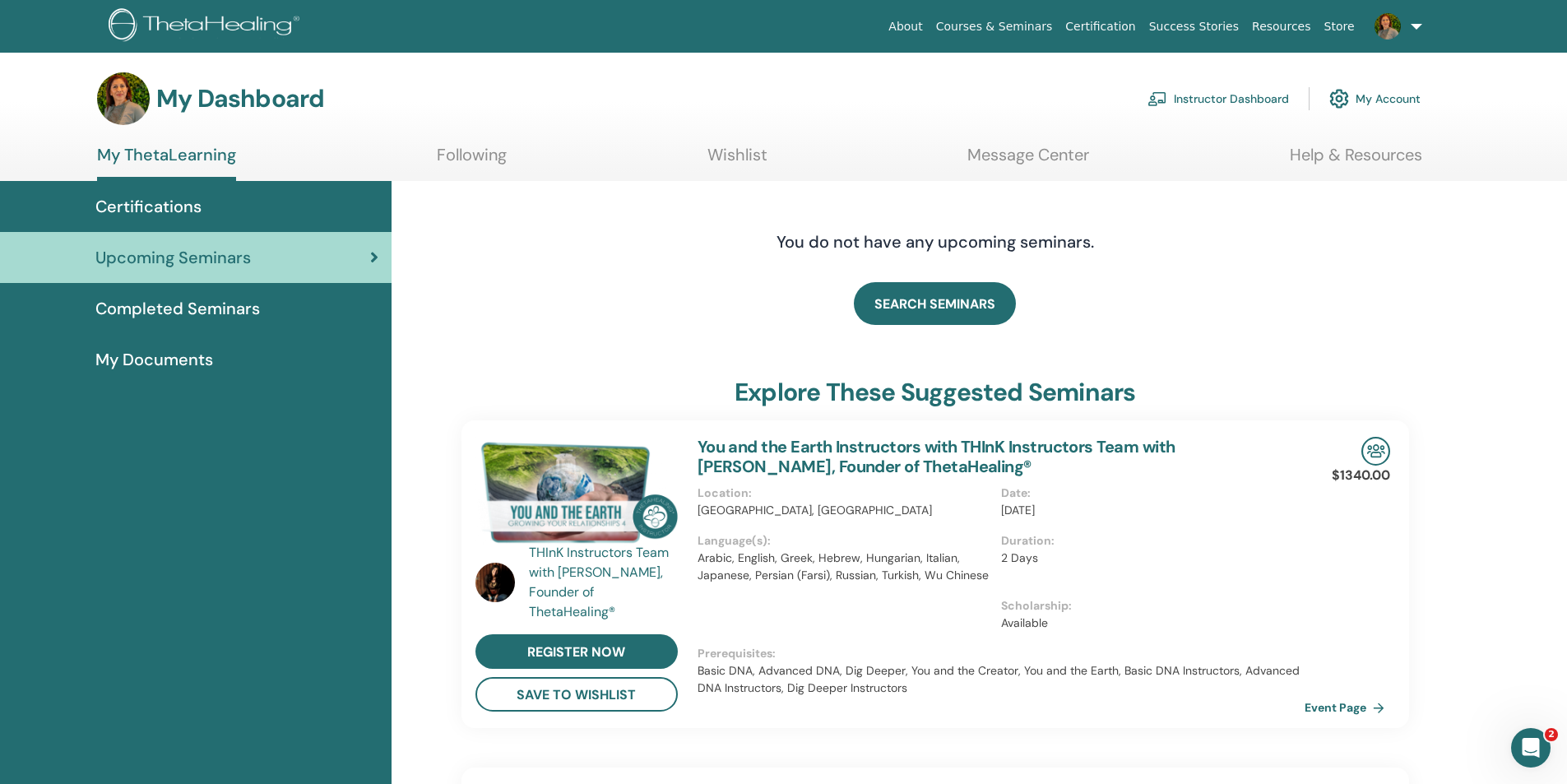
click at [180, 359] on span "My Documents" at bounding box center [154, 359] width 117 height 25
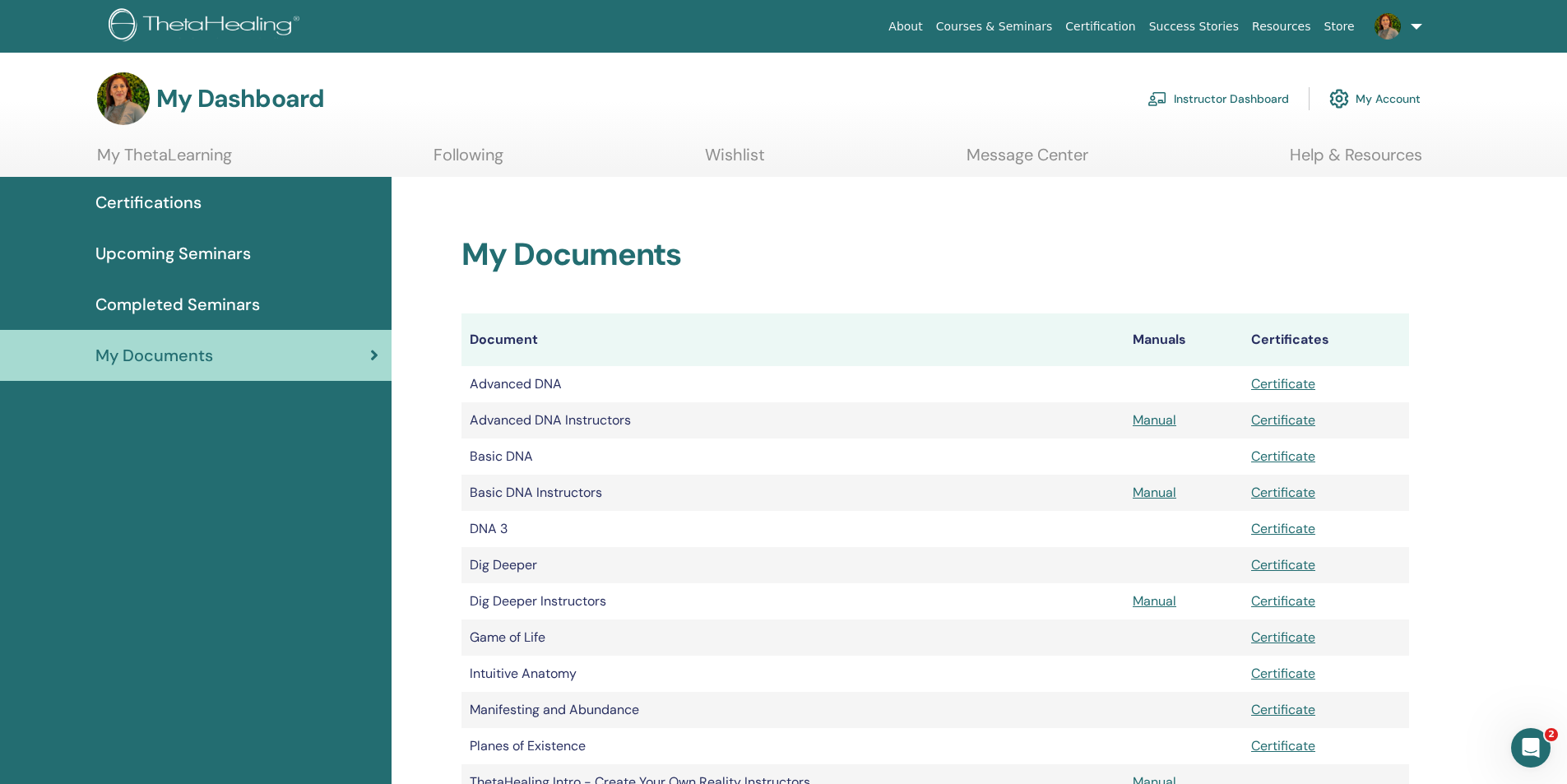
click at [1011, 155] on link "Message Center" at bounding box center [1027, 160] width 121 height 32
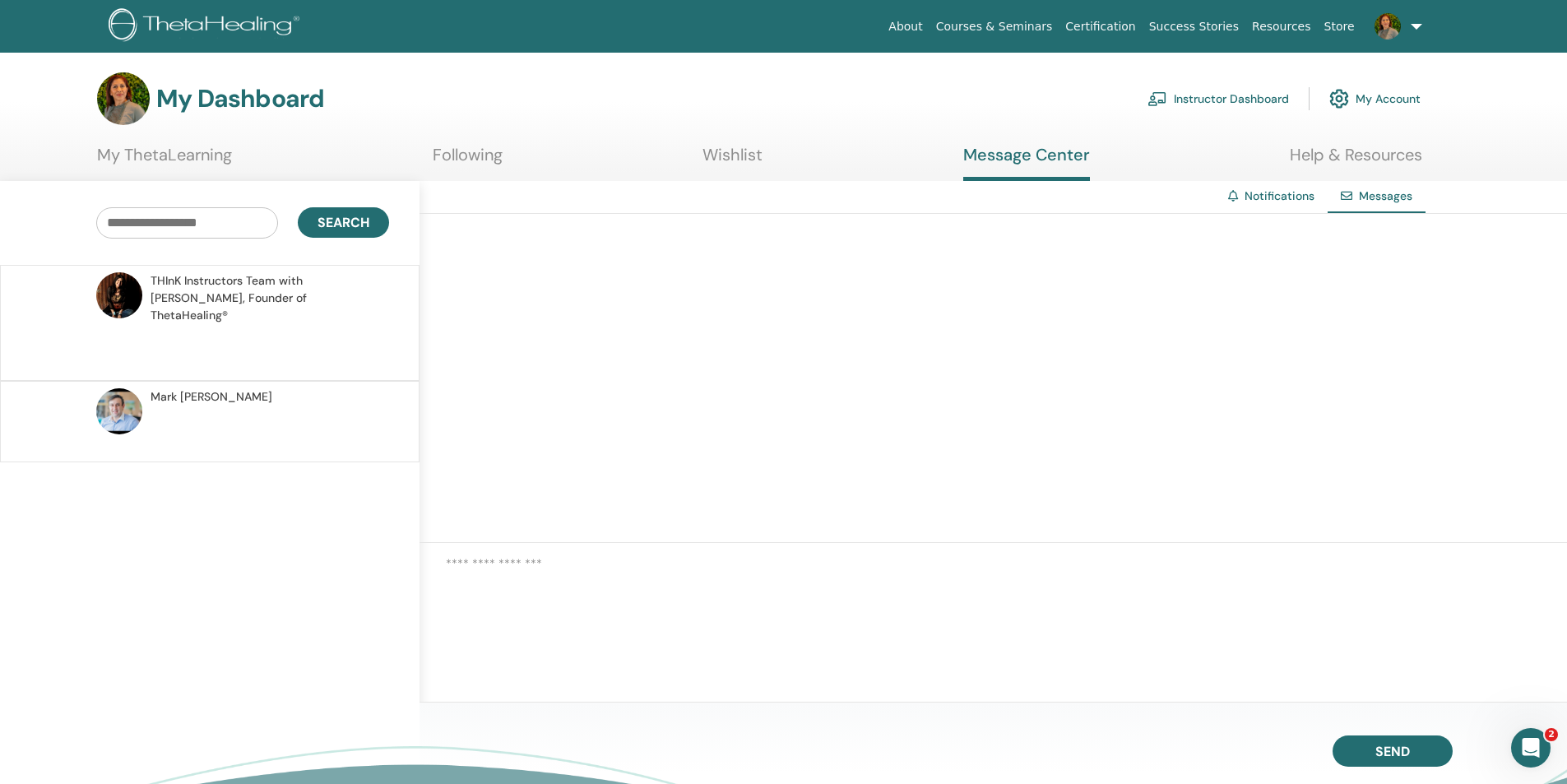
click at [1204, 98] on link "Instructor Dashboard" at bounding box center [1219, 99] width 141 height 37
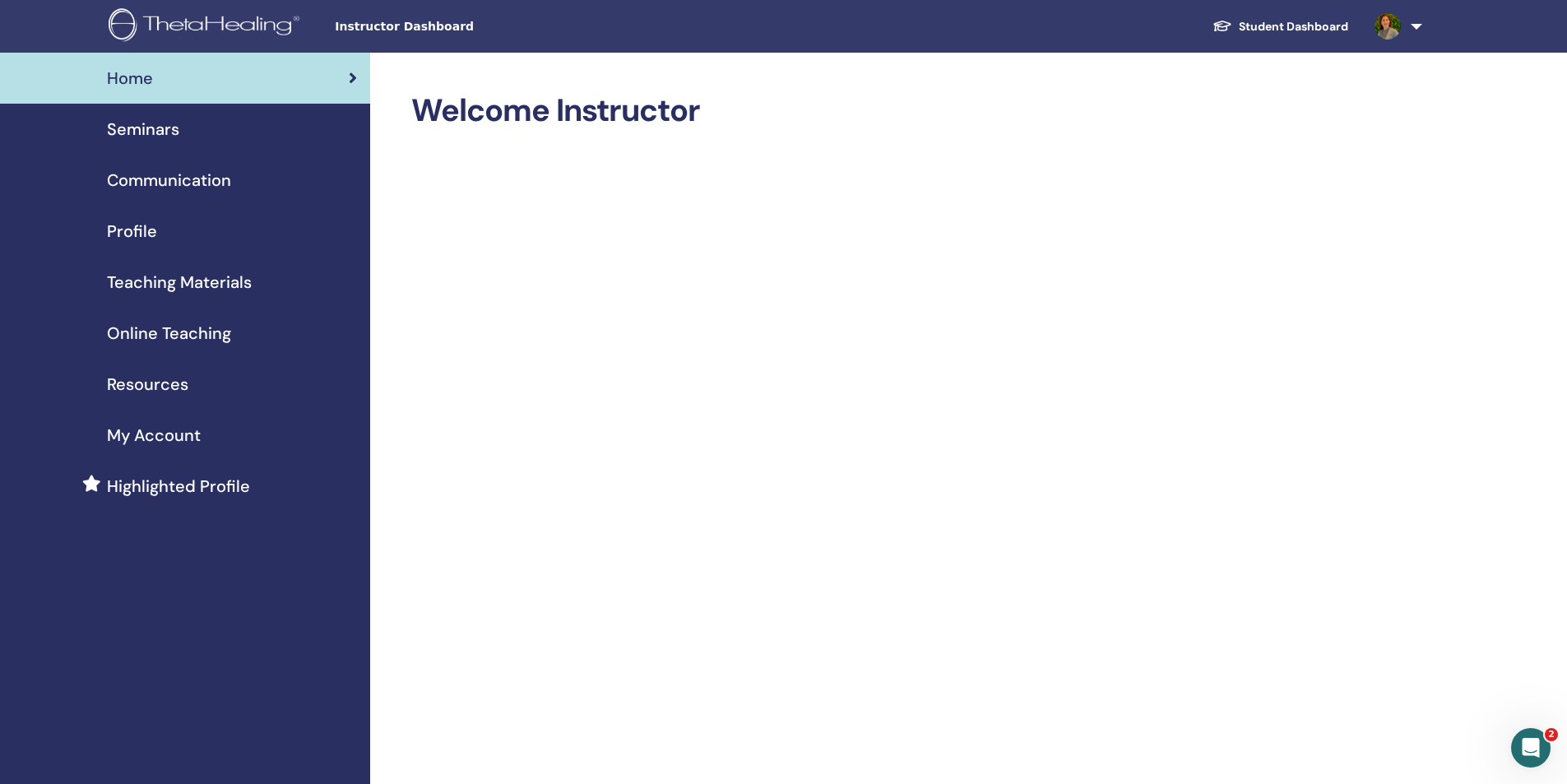
click at [204, 283] on span "Teaching Materials" at bounding box center [180, 282] width 145 height 25
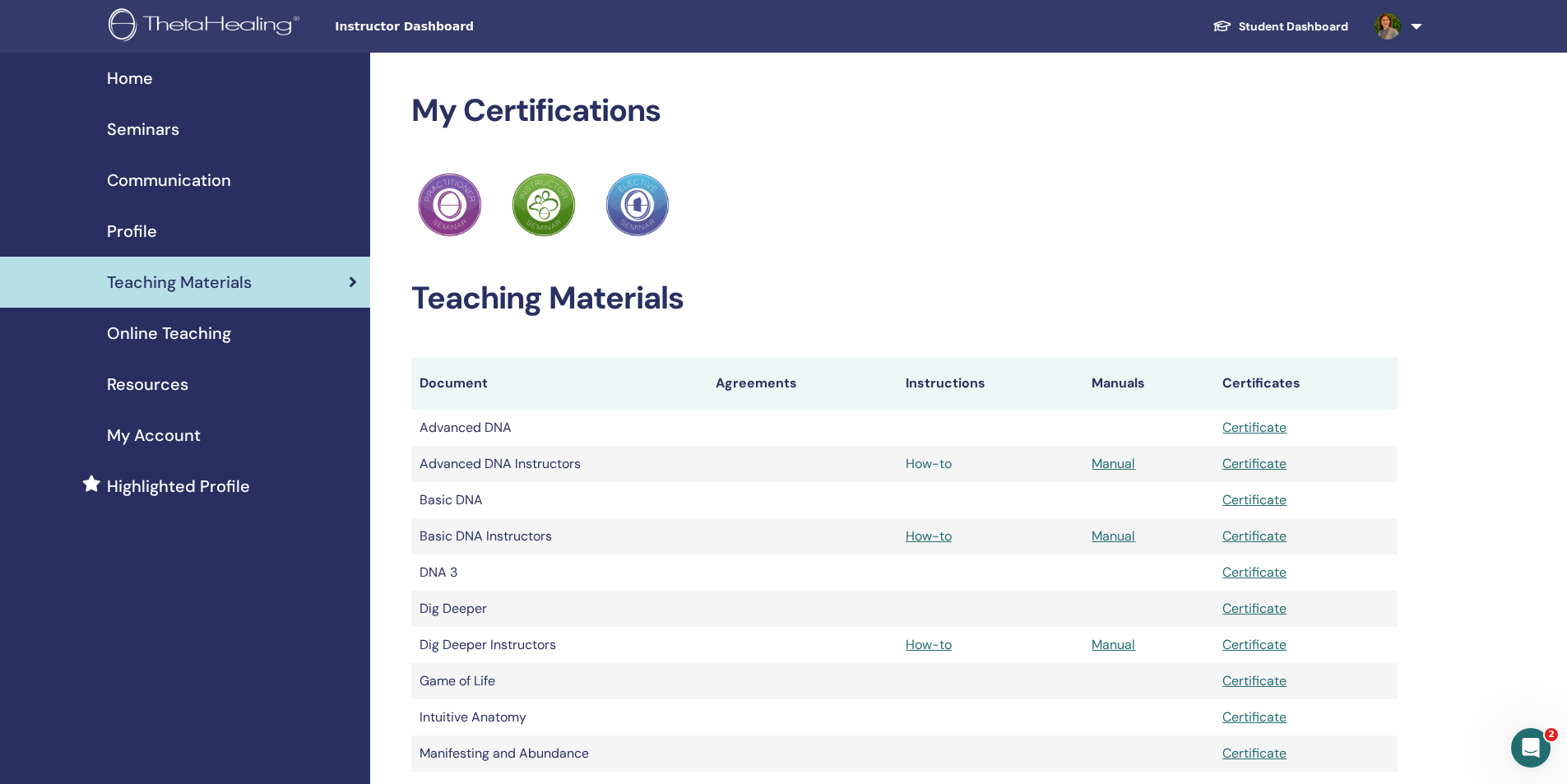
click at [935, 461] on link "How-to" at bounding box center [928, 463] width 46 height 17
